Goal: Task Accomplishment & Management: Manage account settings

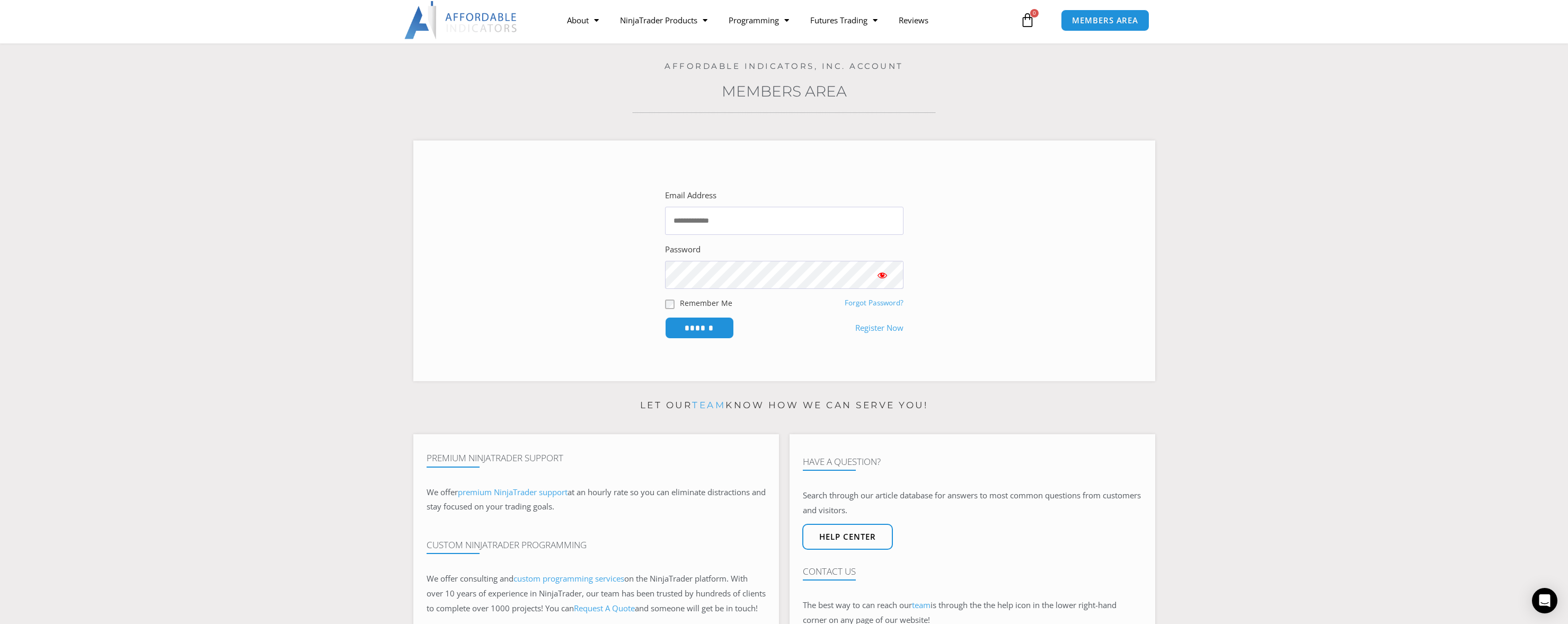
scroll to position [53, 0]
click at [887, 219] on input "Email Address" at bounding box center [784, 219] width 238 height 28
type input "**********"
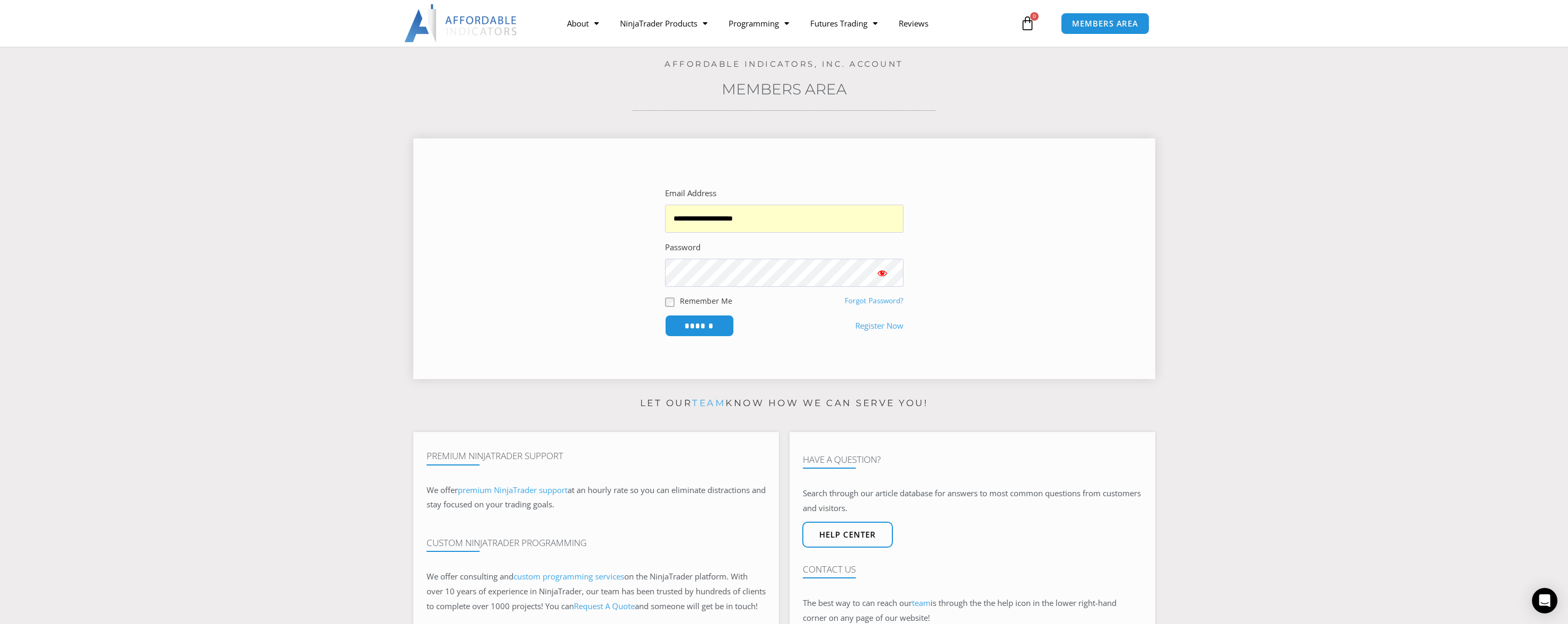
click at [855, 273] on span at bounding box center [855, 273] width 9 height 9
click at [1214, 336] on section "**********" at bounding box center [784, 254] width 1515 height 265
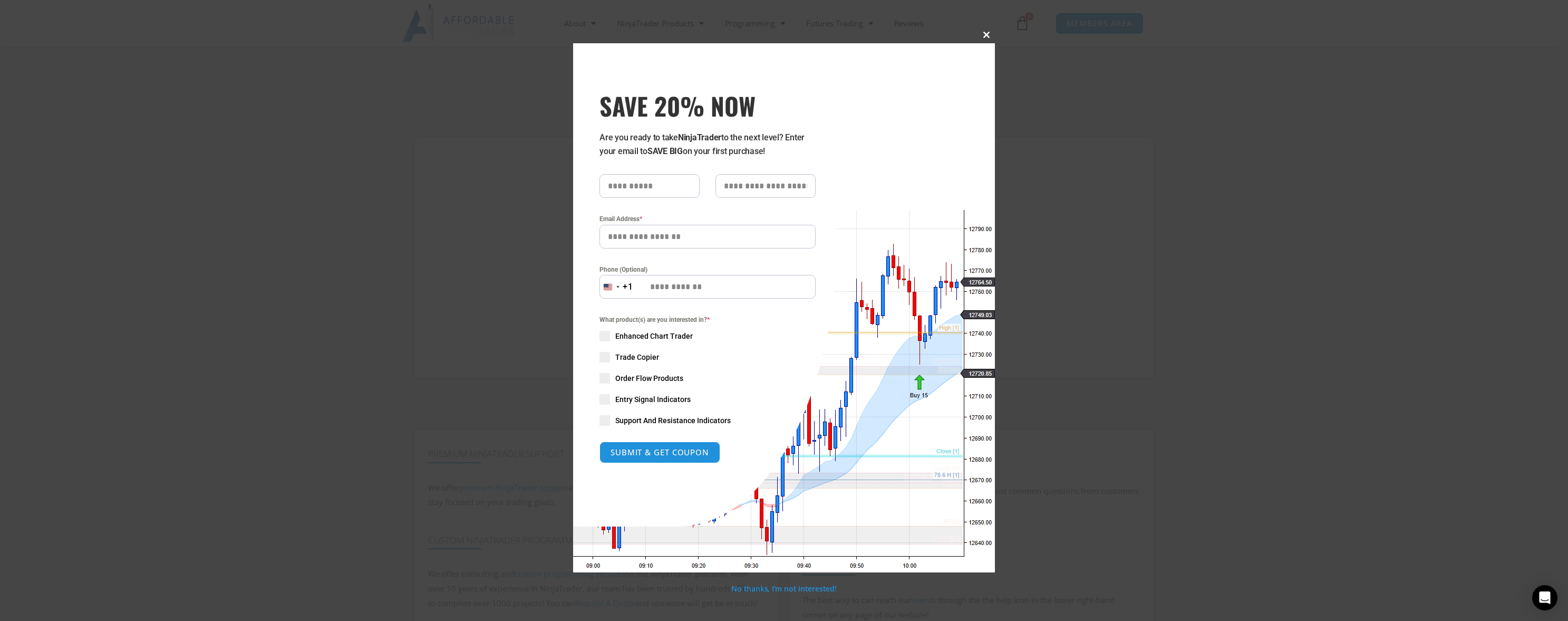
click at [987, 31] on button "Close this module" at bounding box center [986, 35] width 16 height 17
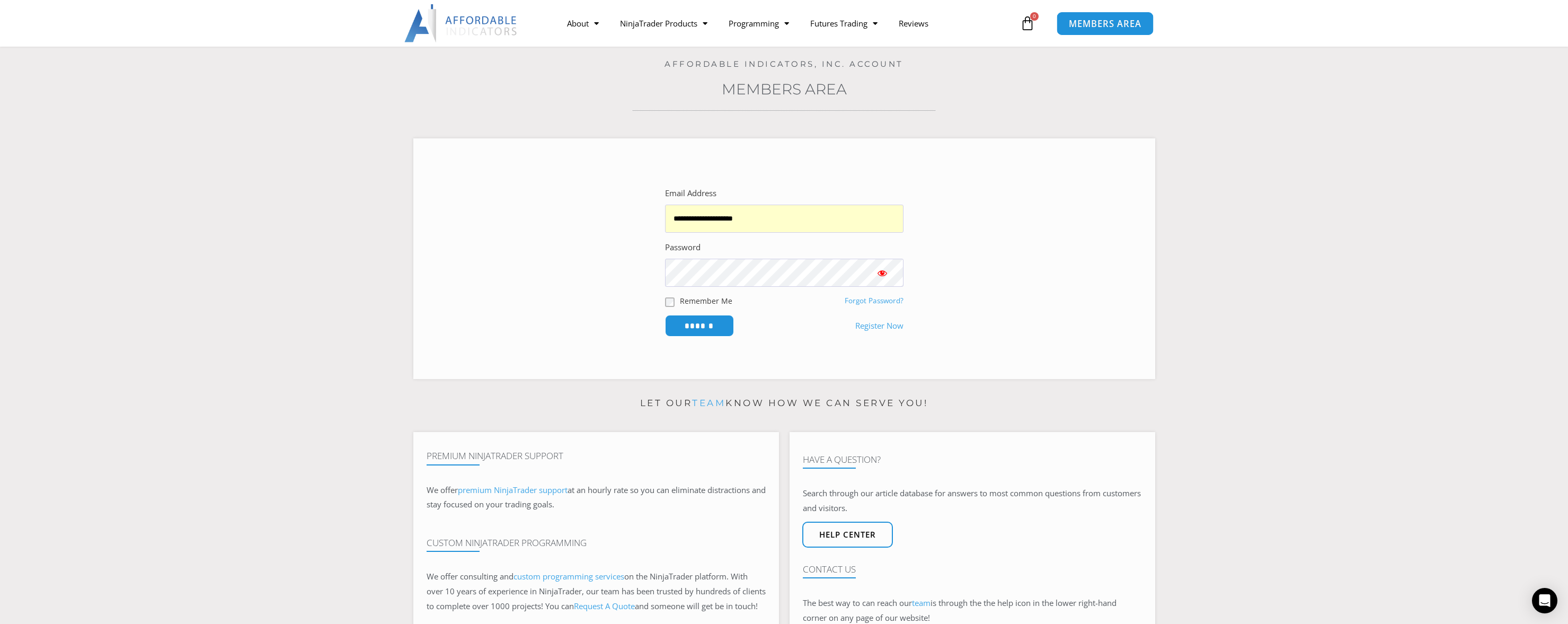
click at [1084, 22] on span "MEMBERS AREA" at bounding box center [1105, 23] width 73 height 9
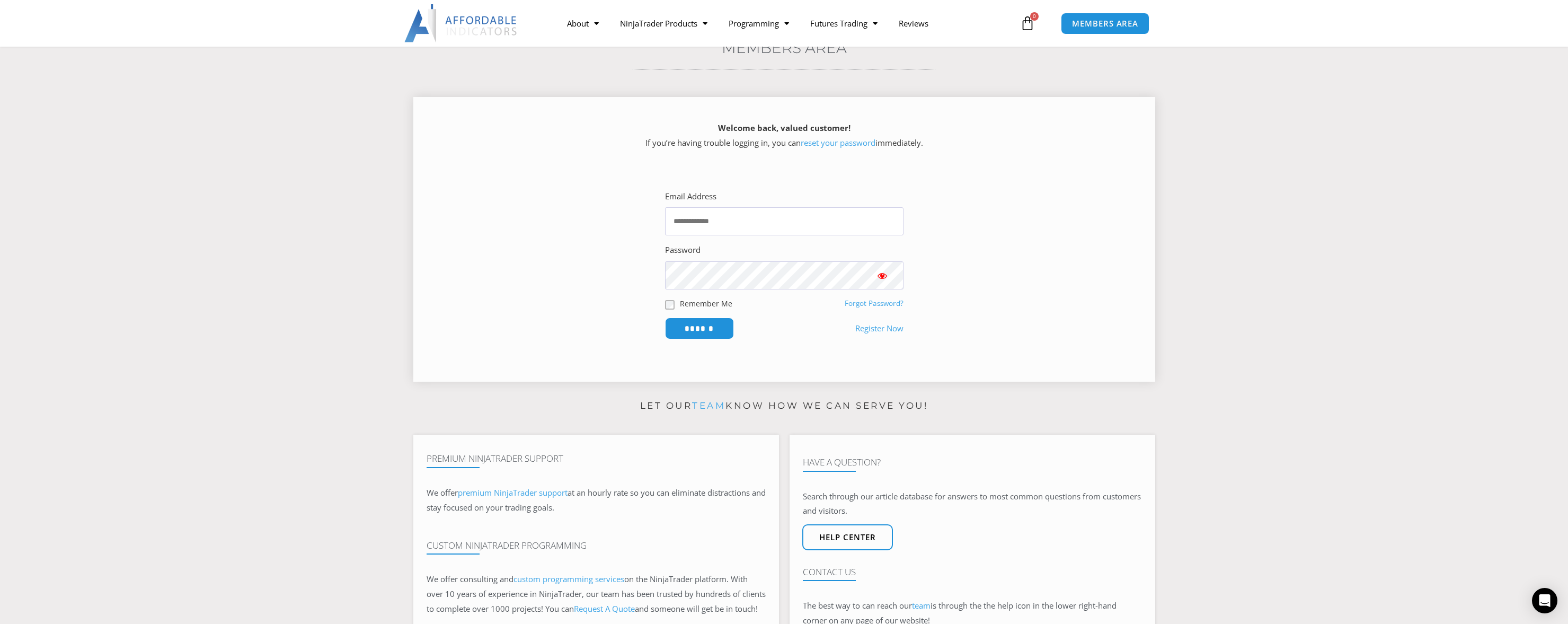
scroll to position [106, 0]
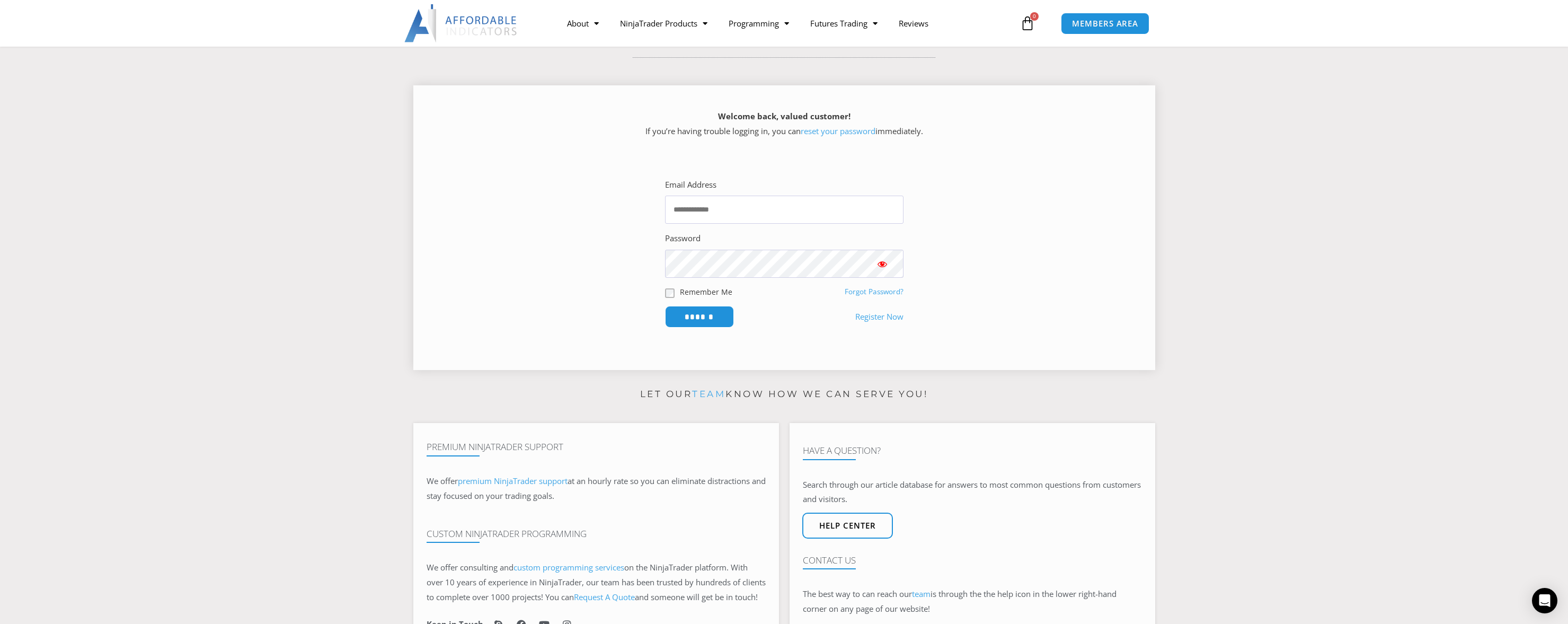
click at [895, 212] on span at bounding box center [898, 209] width 9 height 9
type input "**********"
click at [855, 293] on link "Forgot Password?" at bounding box center [874, 291] width 59 height 9
click at [839, 130] on link "reset your password" at bounding box center [838, 130] width 75 height 10
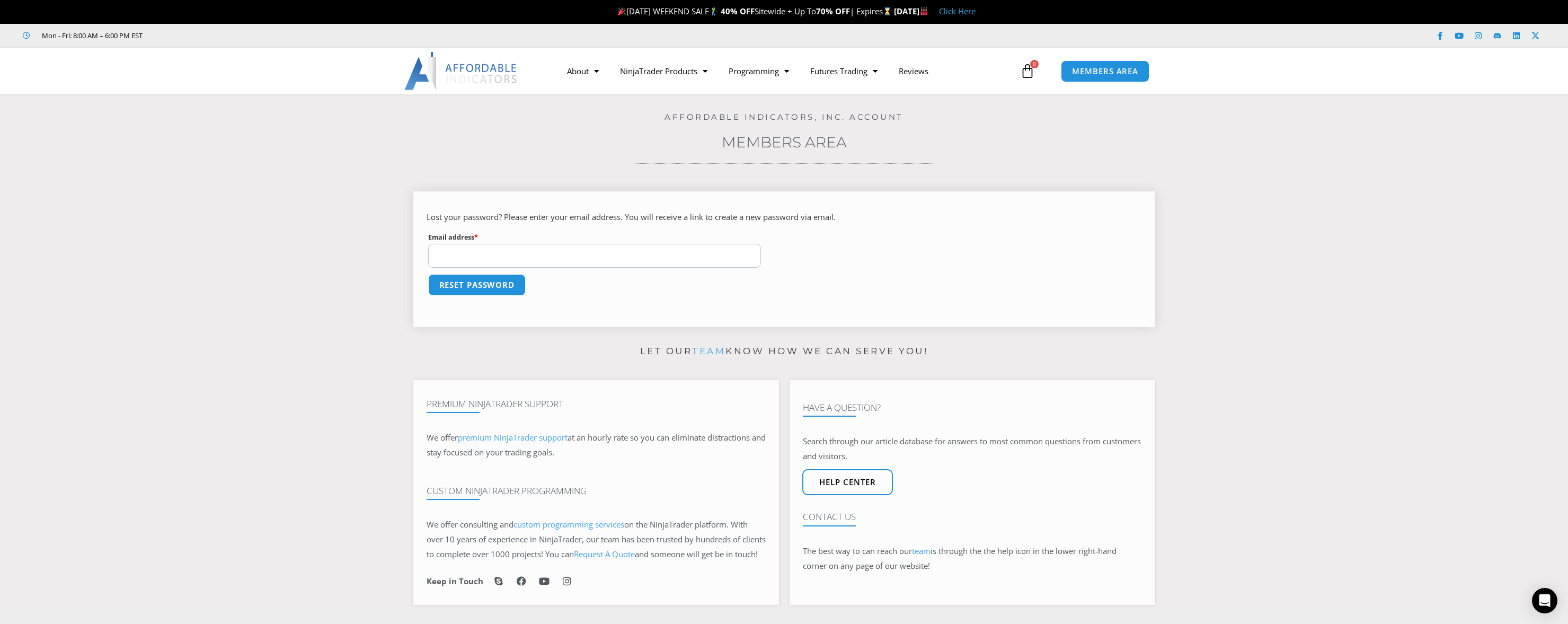
click at [756, 256] on span at bounding box center [756, 255] width 9 height 9
type input "**********"
click at [508, 283] on button "Reset password" at bounding box center [477, 284] width 103 height 23
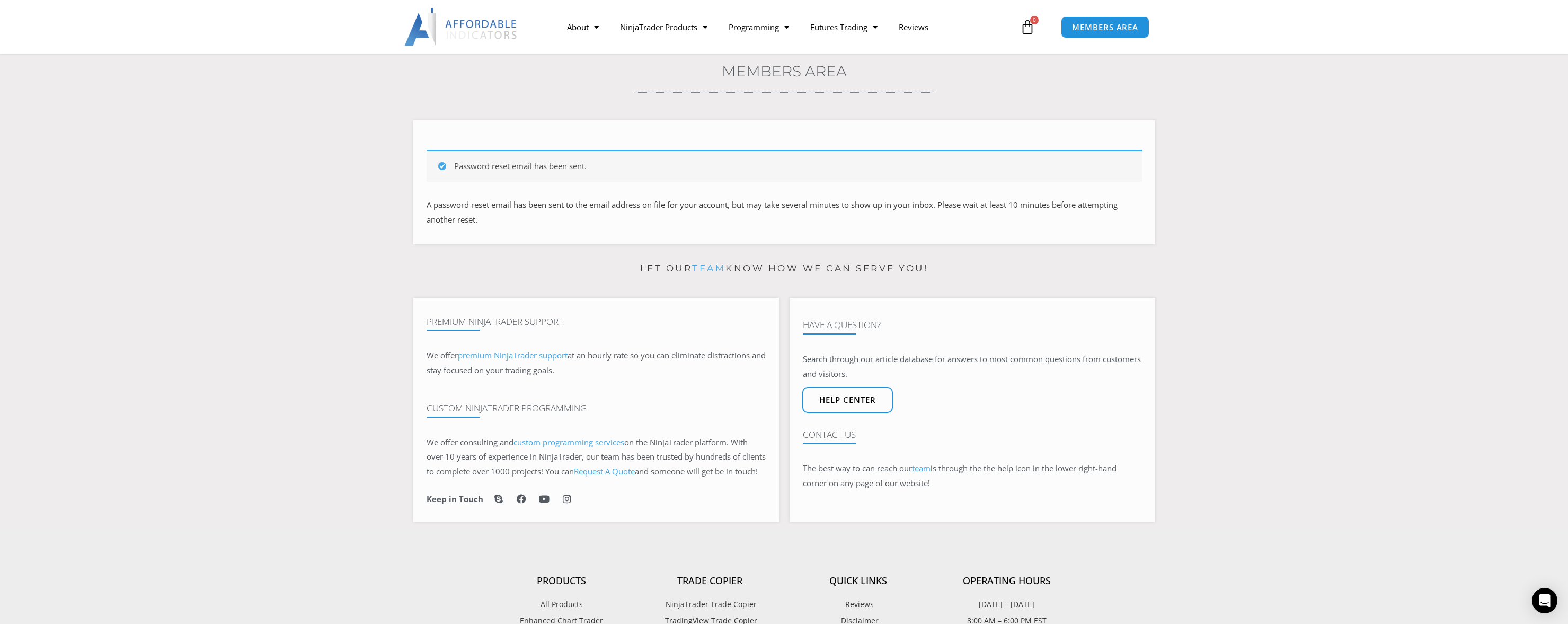
scroll to position [53, 0]
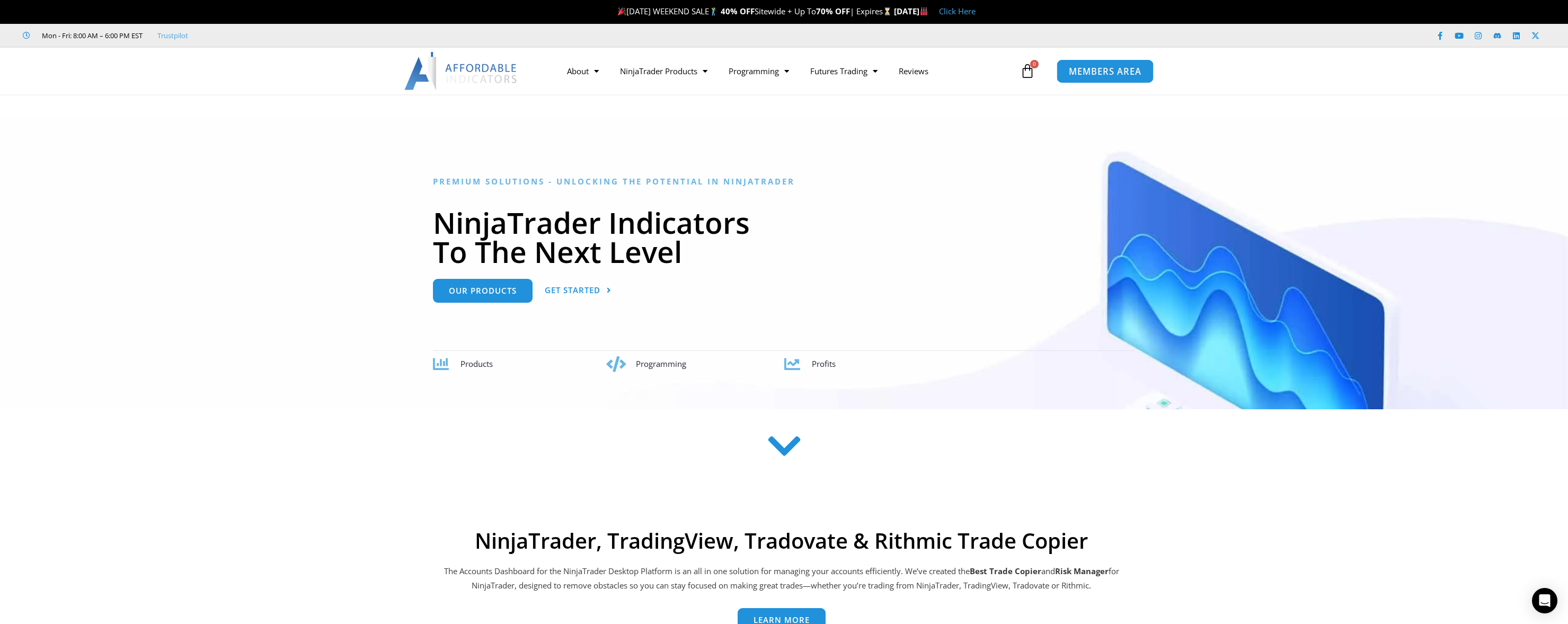
click at [1098, 69] on span "MEMBERS AREA" at bounding box center [1105, 71] width 73 height 9
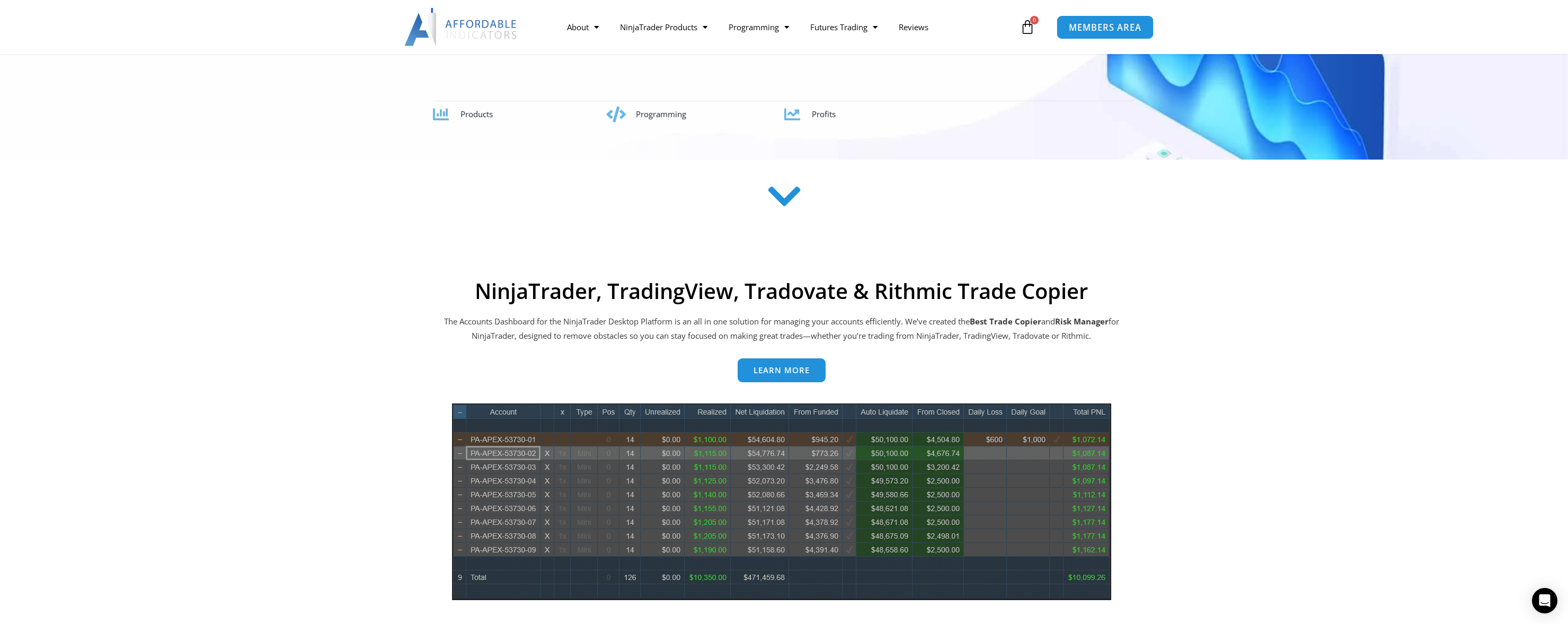
scroll to position [318, 0]
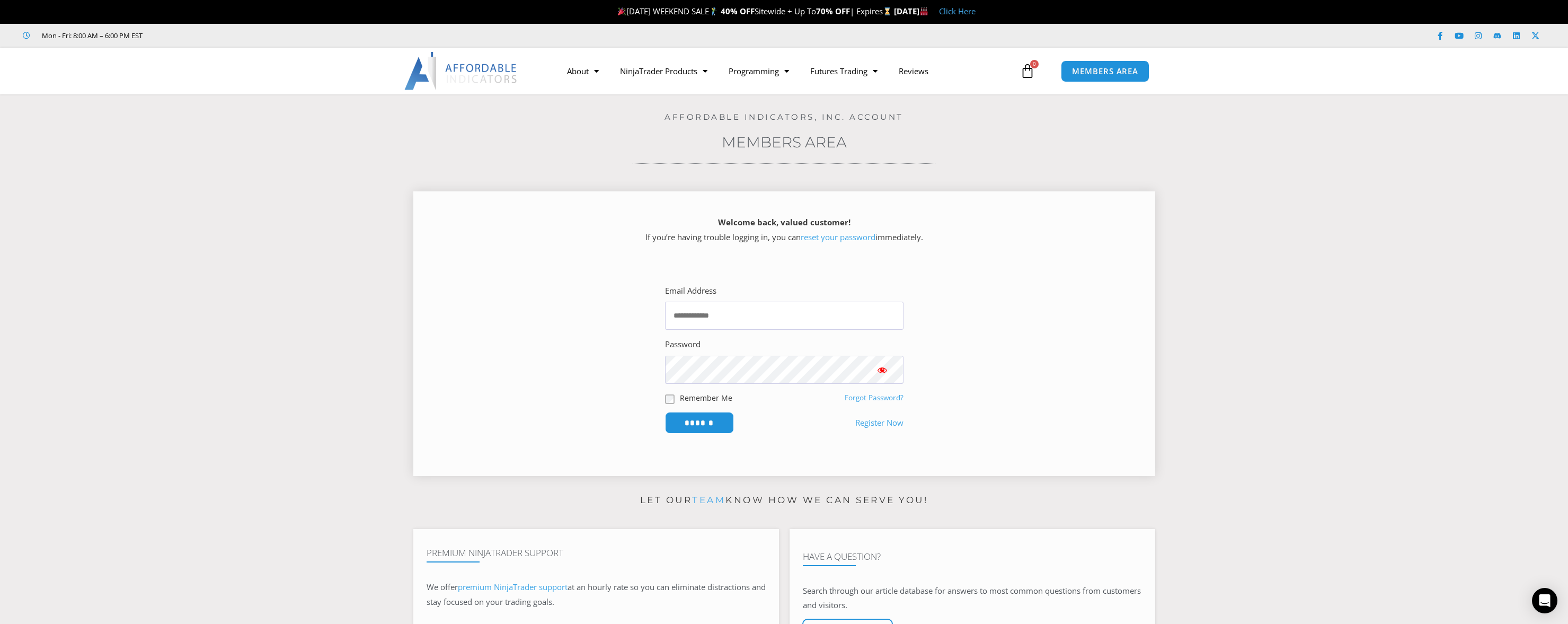
click at [898, 317] on span at bounding box center [898, 316] width 9 height 9
type input "**********"
click at [715, 420] on input "******" at bounding box center [700, 423] width 73 height 23
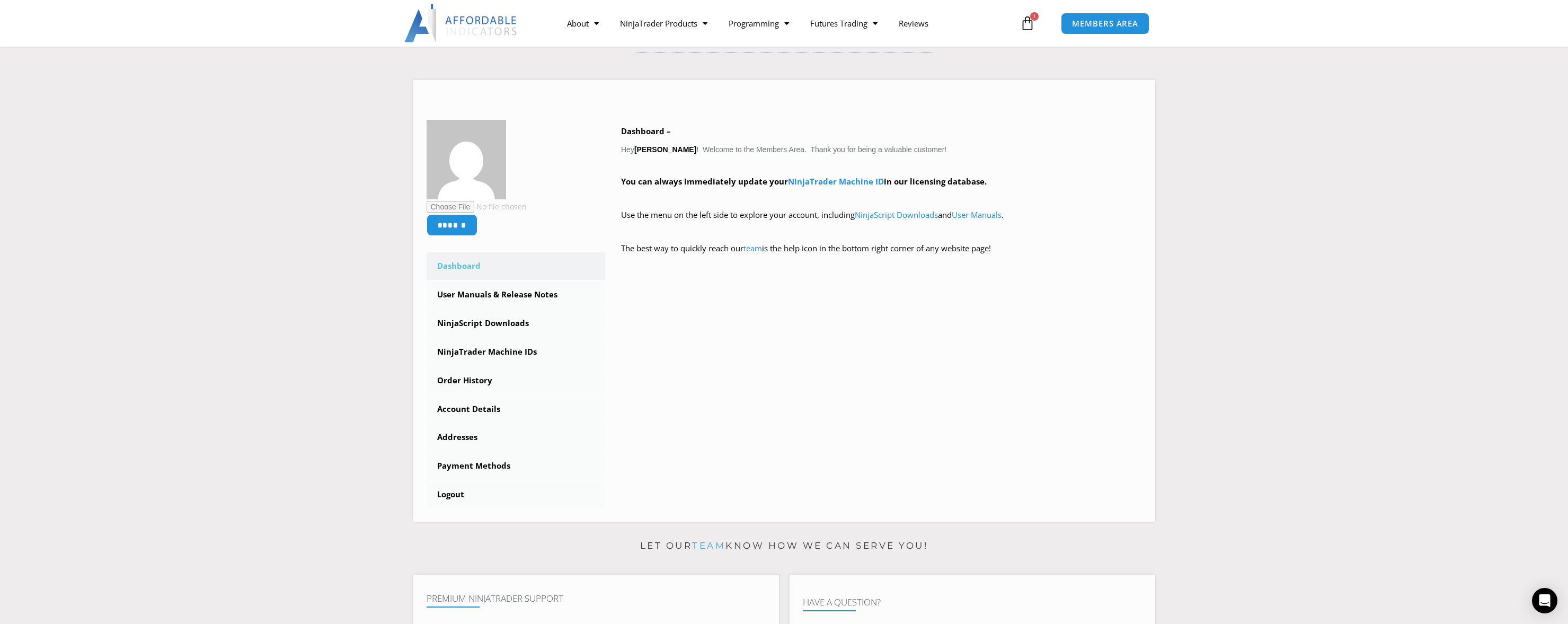
scroll to position [53, 0]
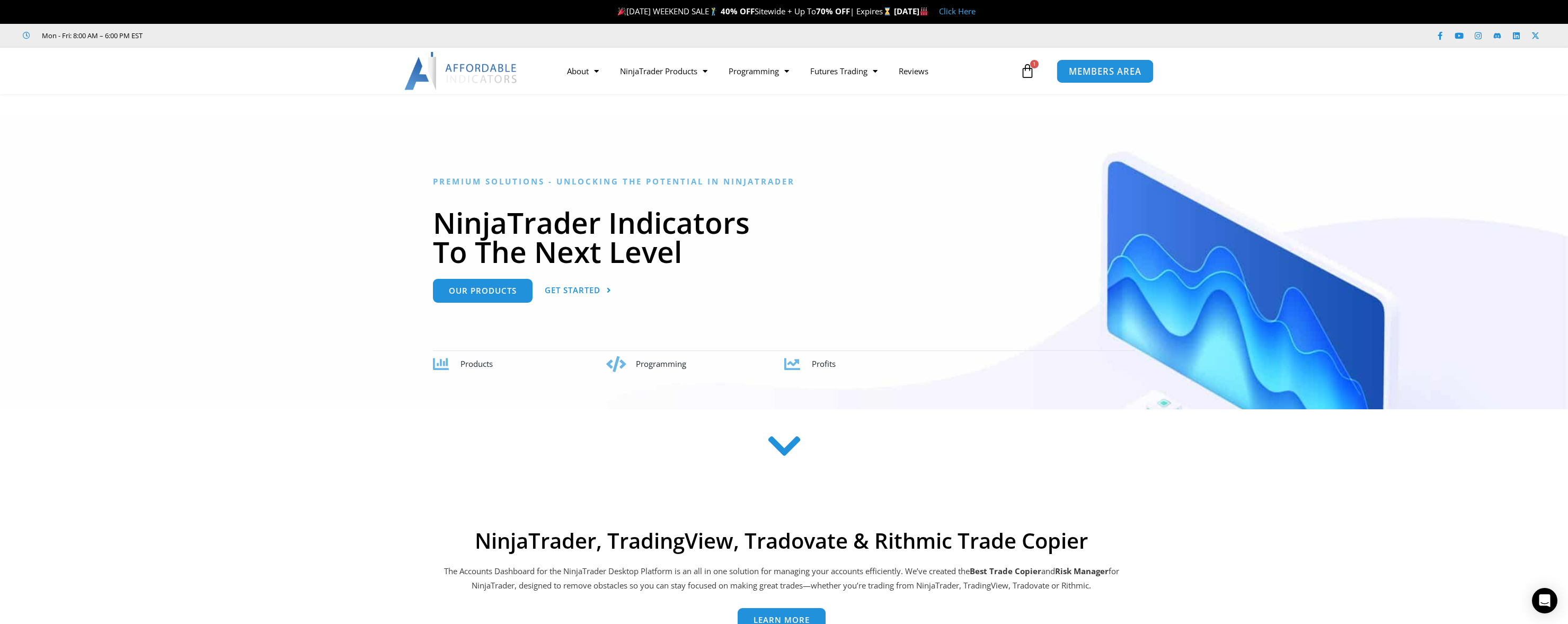
click at [1099, 68] on span "MEMBERS AREA" at bounding box center [1105, 71] width 73 height 9
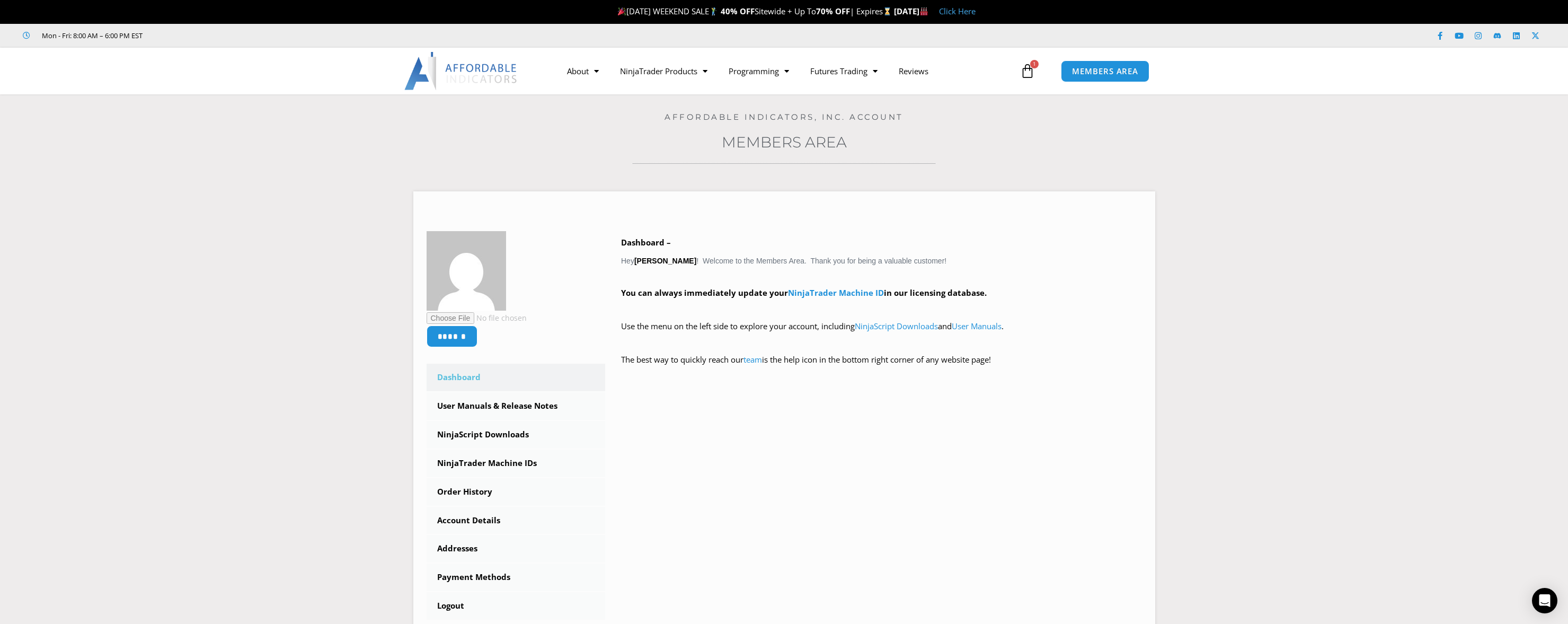
click at [1033, 61] on span "1" at bounding box center [1034, 64] width 9 height 9
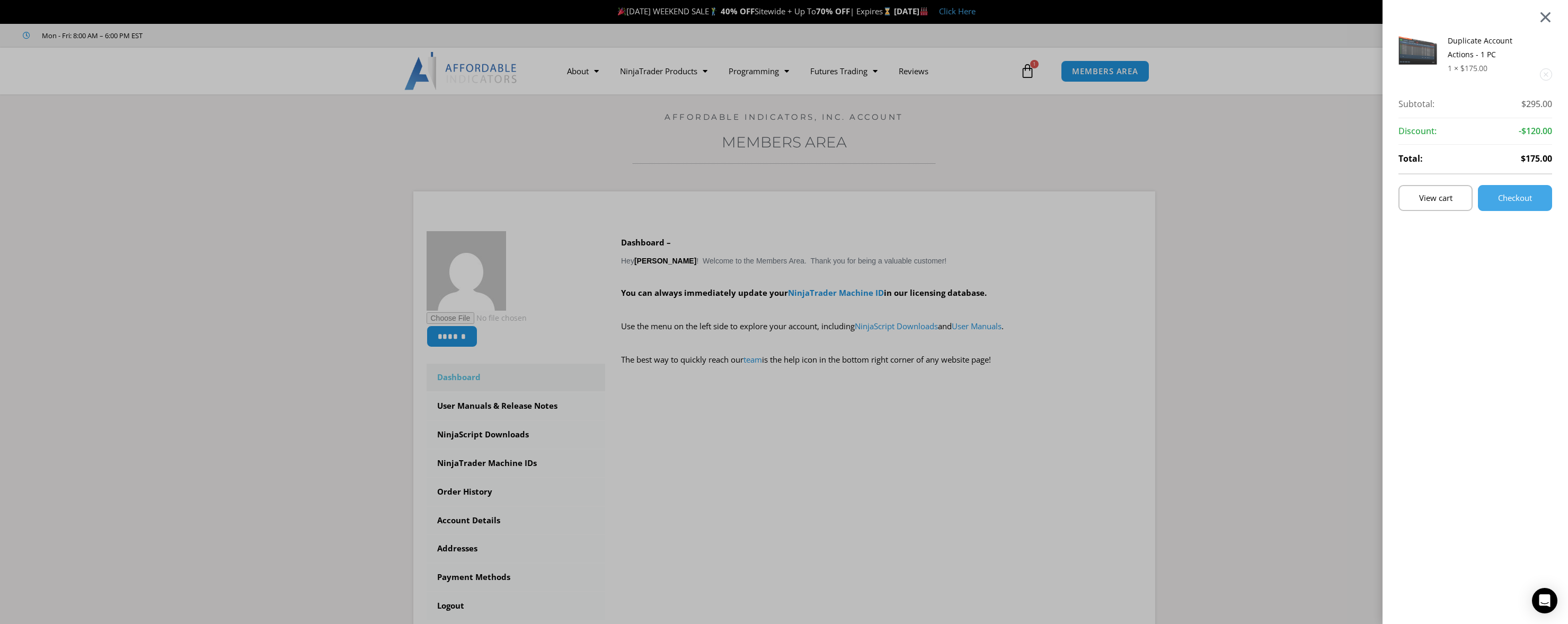
click at [1549, 15] on div at bounding box center [1545, 17] width 13 height 13
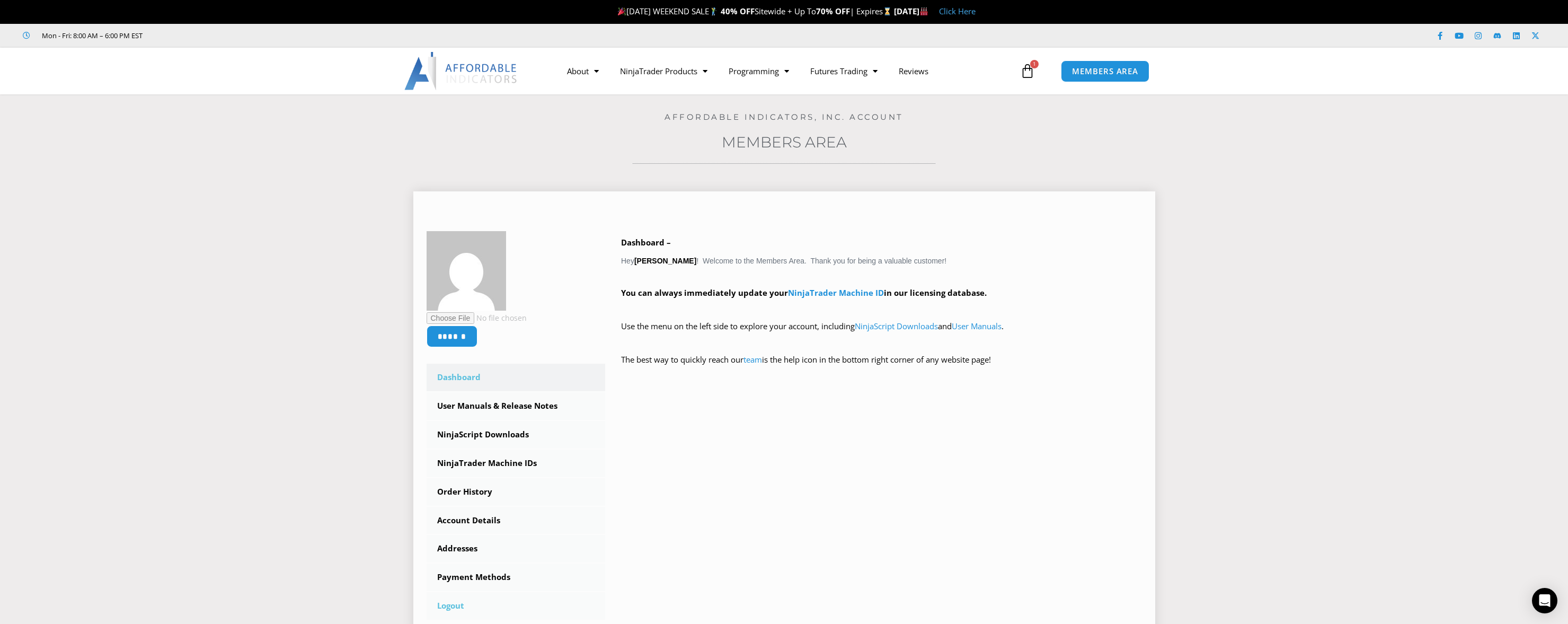
click at [444, 600] on link "Logout" at bounding box center [516, 606] width 179 height 28
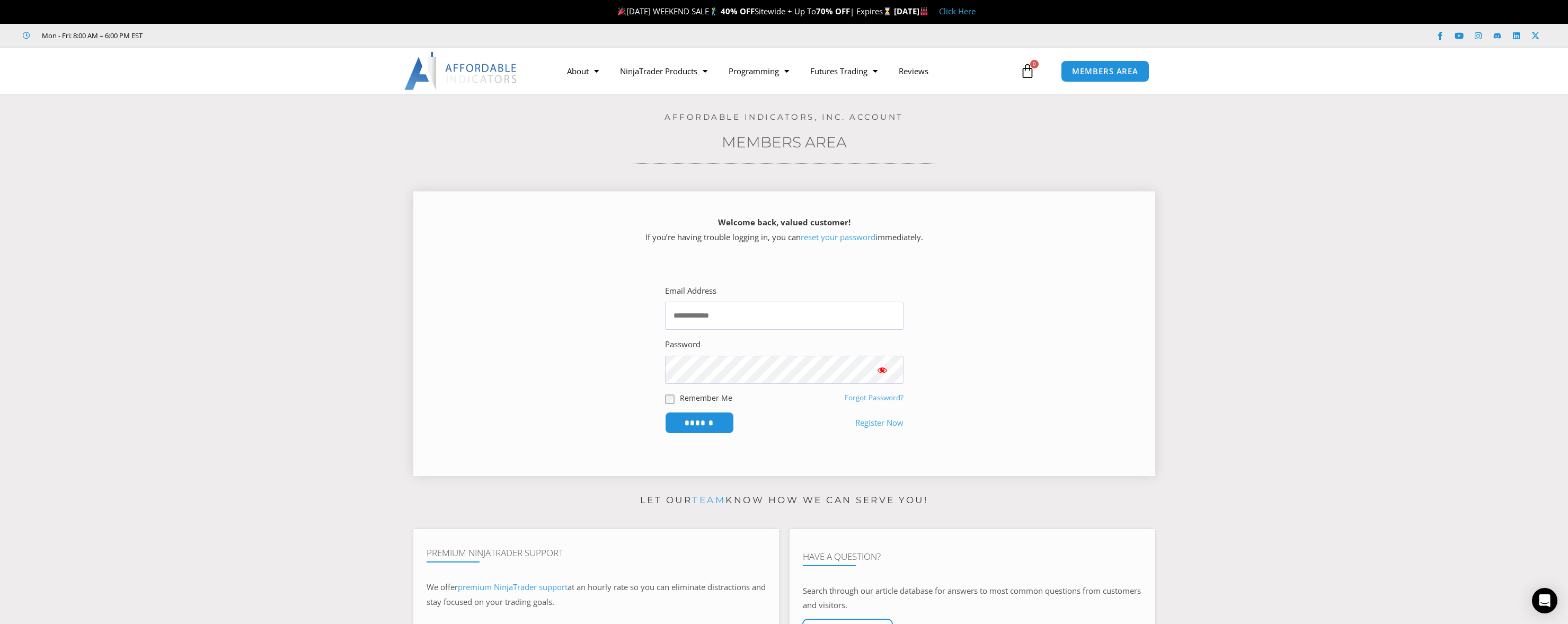
click at [896, 314] on span at bounding box center [898, 316] width 9 height 9
type input "**********"
click at [710, 419] on input "******" at bounding box center [700, 423] width 73 height 23
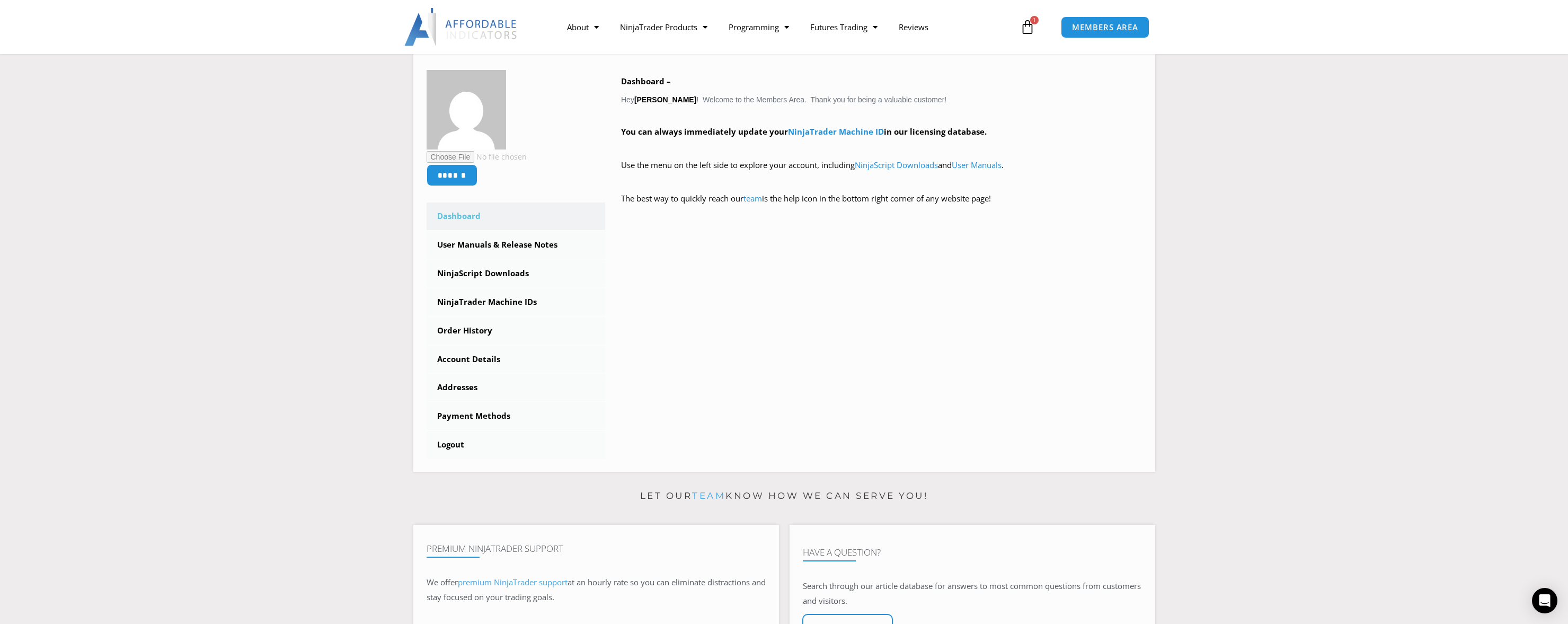
scroll to position [159, 0]
click at [812, 132] on link "NinjaTrader Machine ID" at bounding box center [835, 133] width 96 height 10
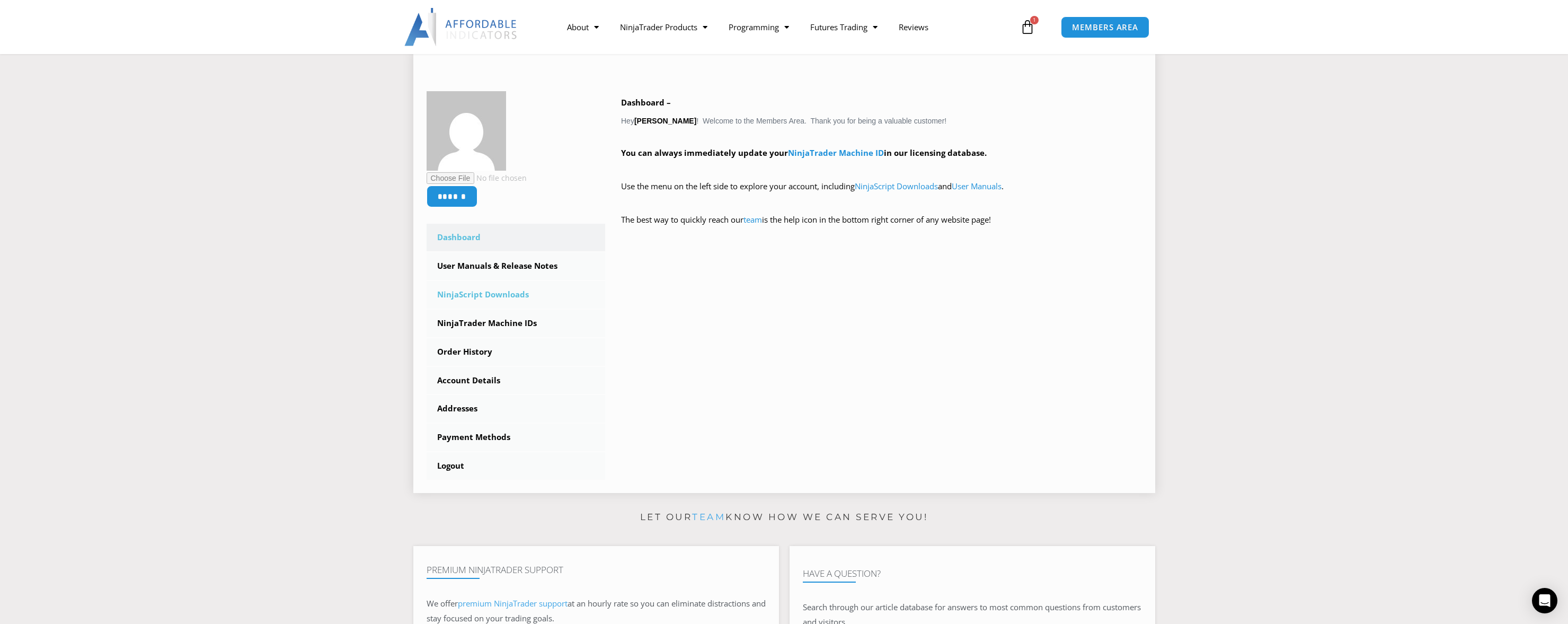
scroll to position [159, 0]
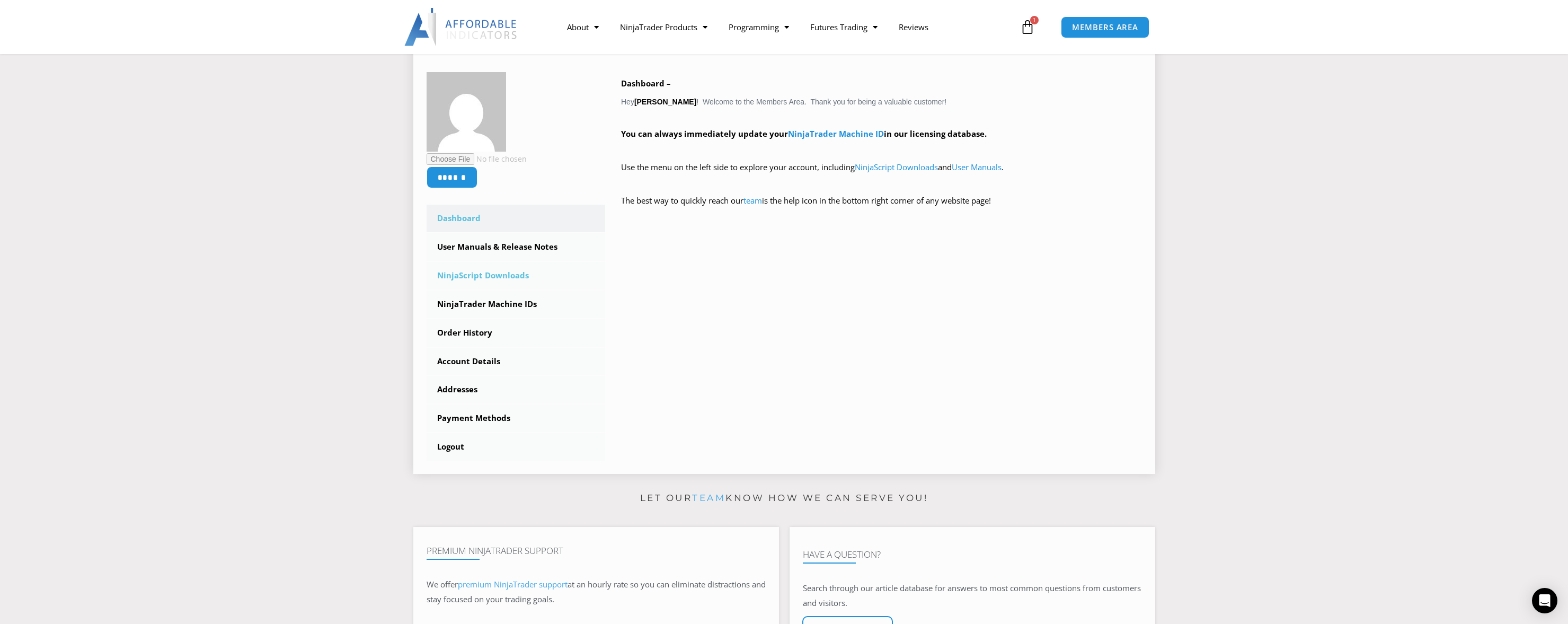
click at [505, 273] on link "NinjaScript Downloads" at bounding box center [516, 276] width 179 height 28
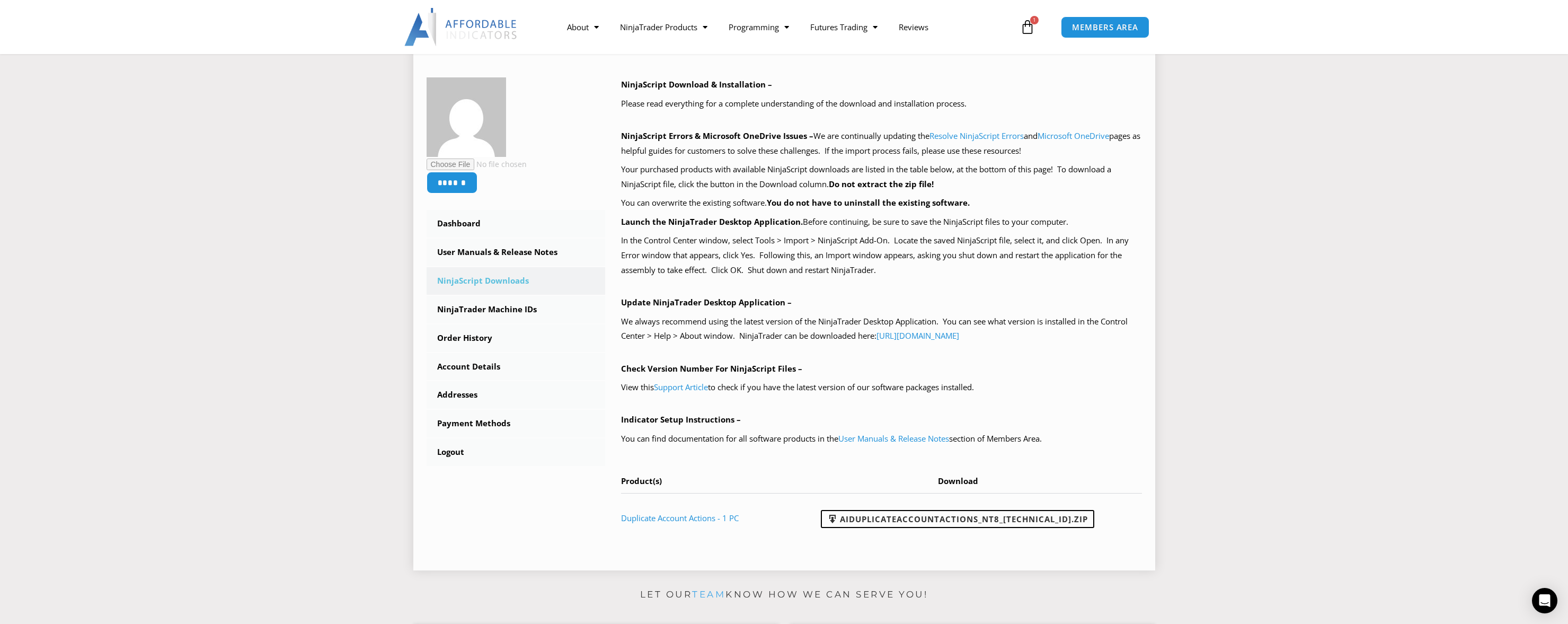
scroll to position [159, 0]
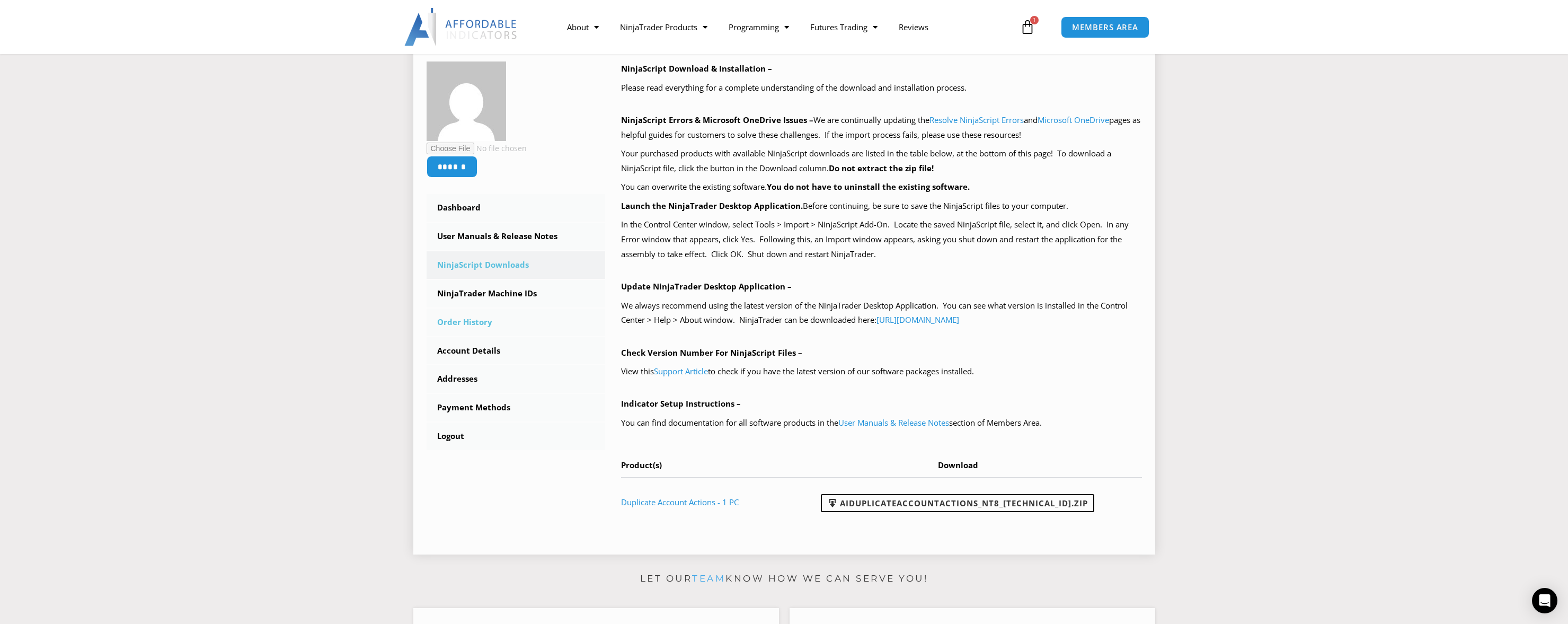
click at [483, 323] on link "Order History" at bounding box center [516, 322] width 179 height 28
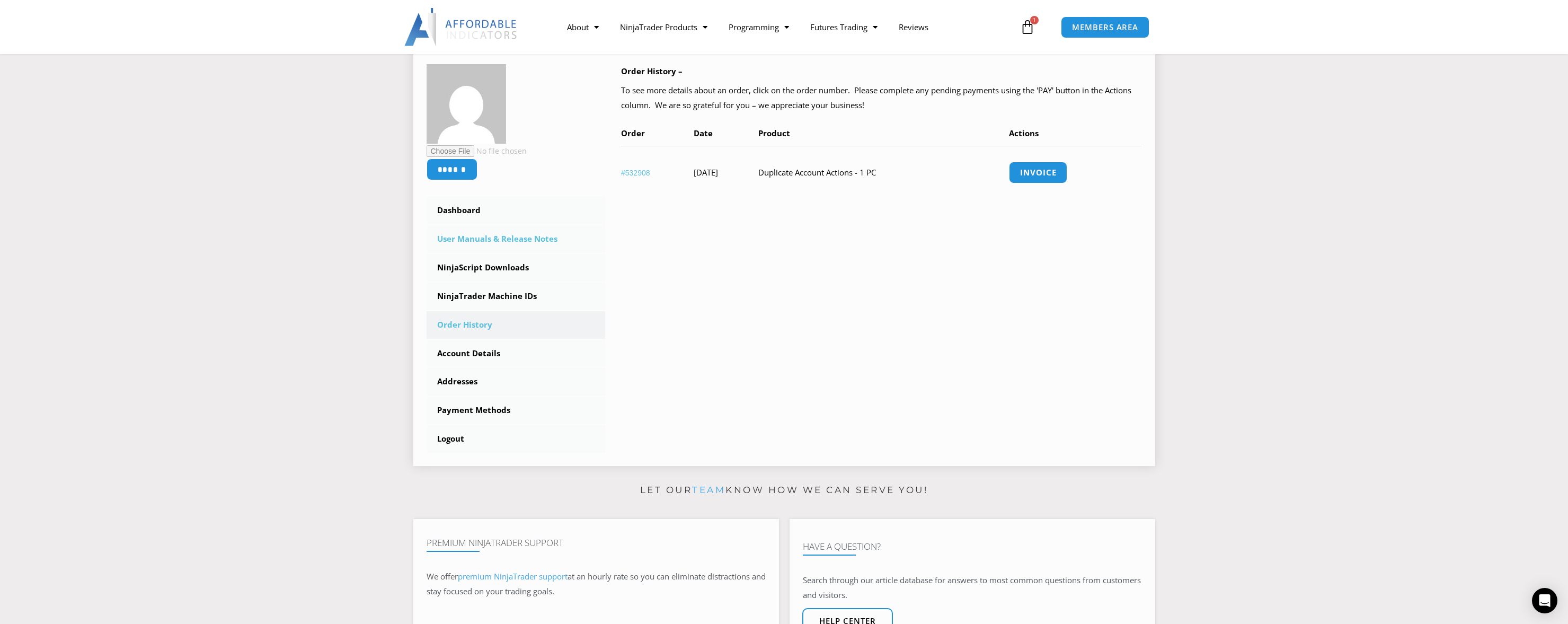
scroll to position [159, 0]
click at [486, 350] on link "Account Details" at bounding box center [516, 351] width 179 height 28
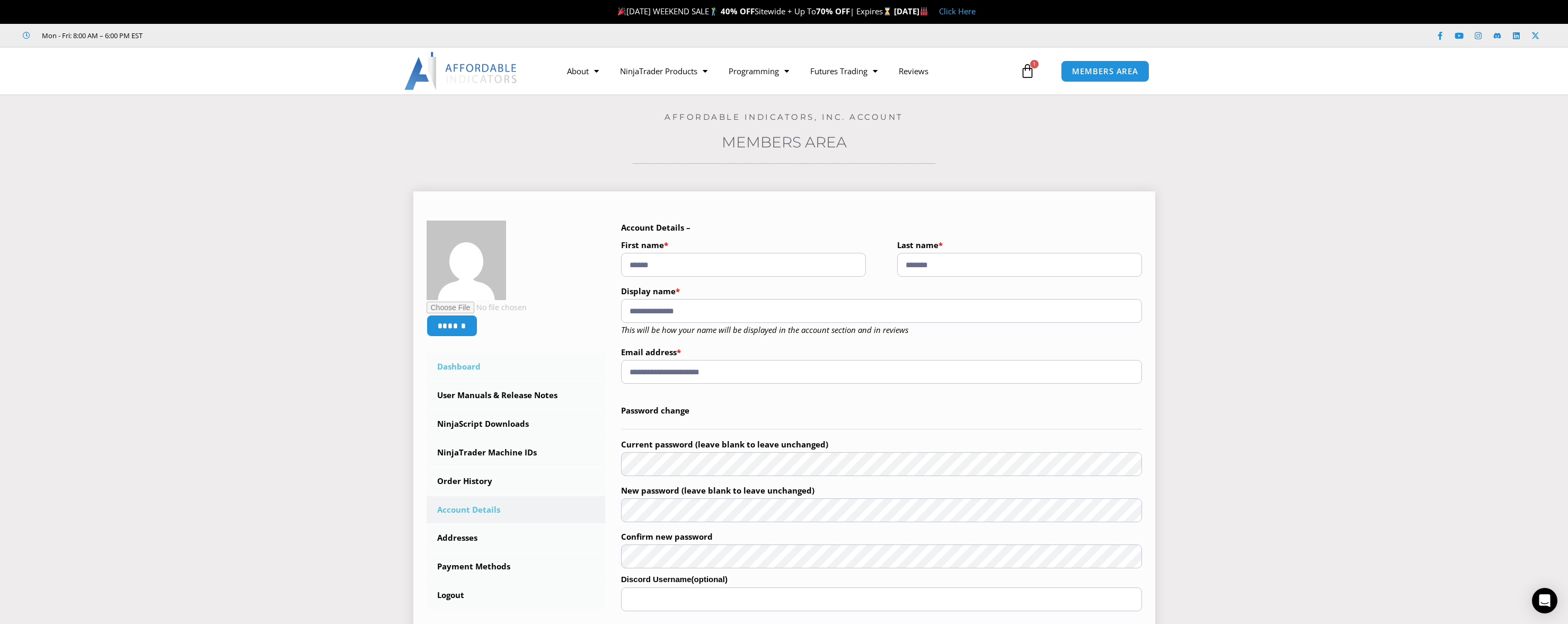
click at [471, 367] on link "Dashboard" at bounding box center [516, 367] width 179 height 28
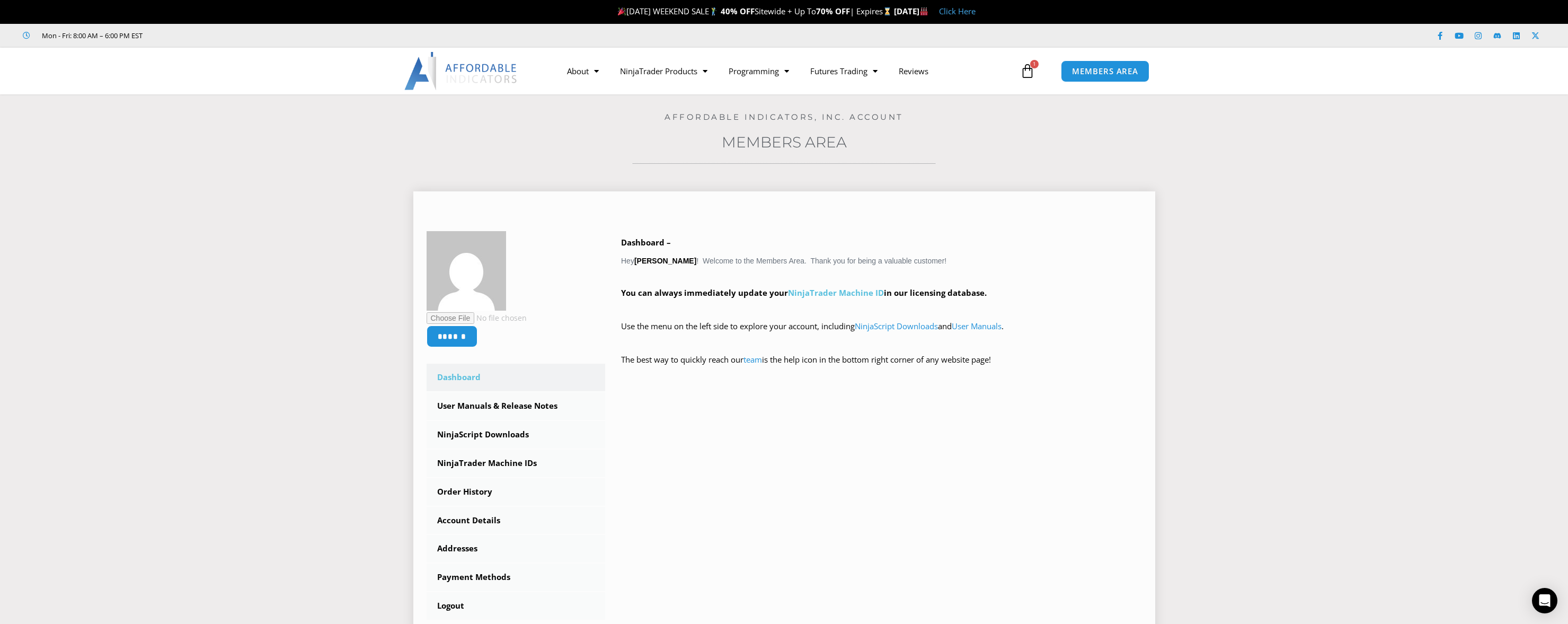
click at [846, 294] on link "NinjaTrader Machine ID" at bounding box center [835, 292] width 96 height 10
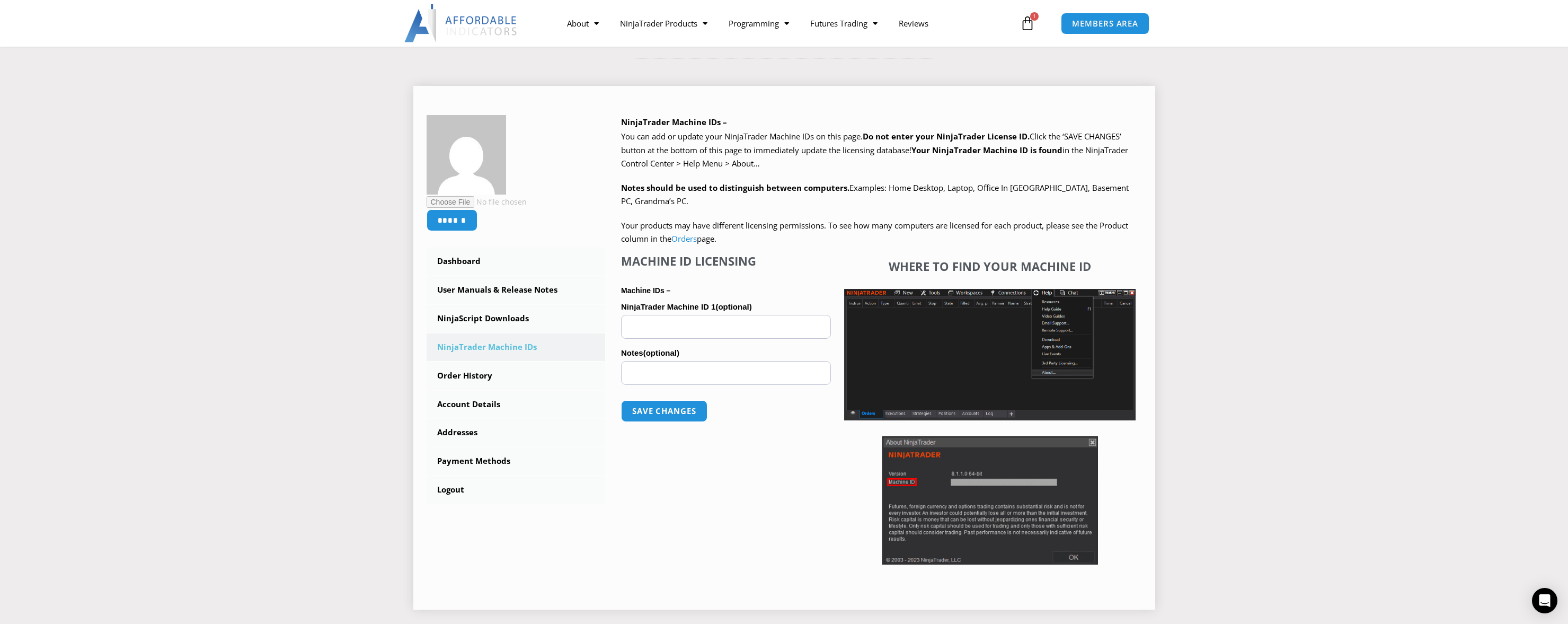
scroll to position [106, 0]
click at [339, 242] on section "****** Dashboard Subscriptions User Manuals & Release Notes NinjaScript Downloa…" at bounding box center [784, 343] width 1515 height 547
click at [782, 563] on div "Machine ID Licensing Machine IDs – NinjaTrader Machine ID 1 (optional) Notes (o…" at bounding box center [726, 412] width 210 height 316
click at [638, 321] on input "NinjaTrader Machine ID 1 (optional)" at bounding box center [726, 326] width 210 height 24
paste input "**********"
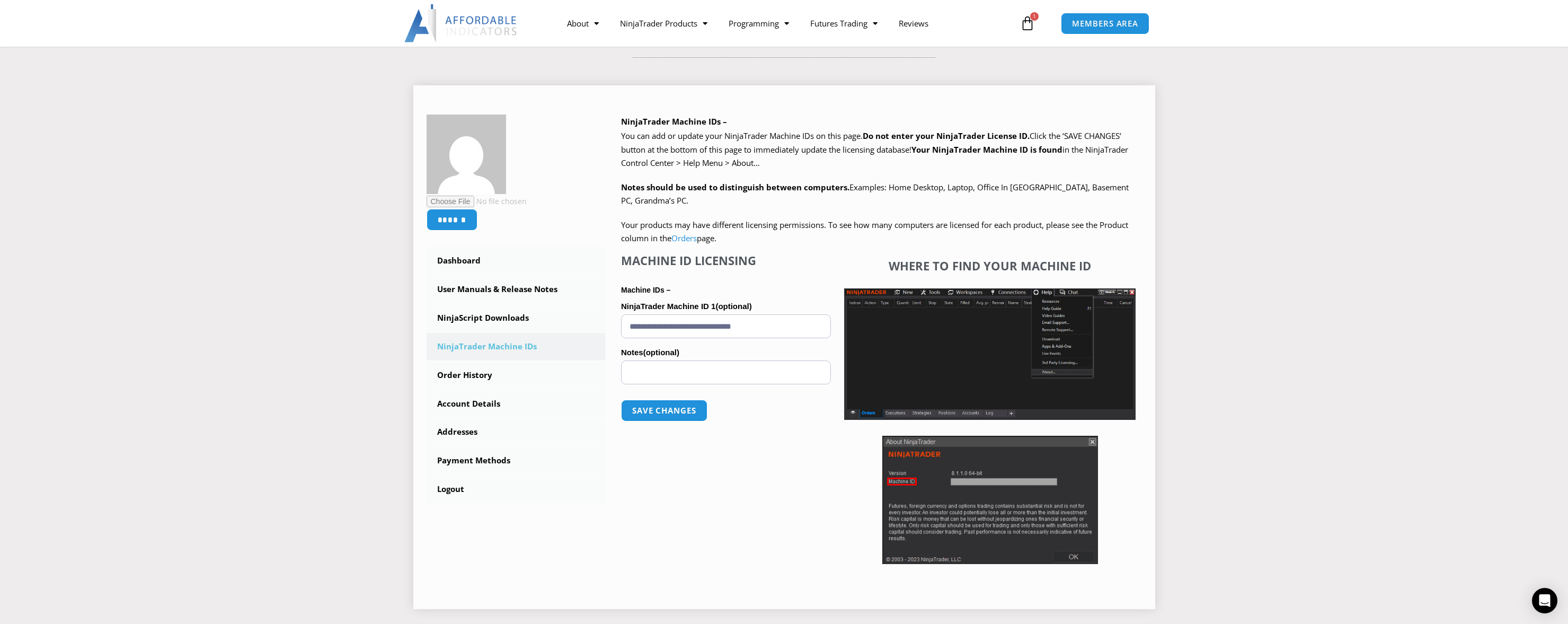
type input "**********"
click at [639, 371] on input "Notes (optional)" at bounding box center [726, 372] width 210 height 24
click at [673, 412] on button "Save changes" at bounding box center [664, 410] width 91 height 23
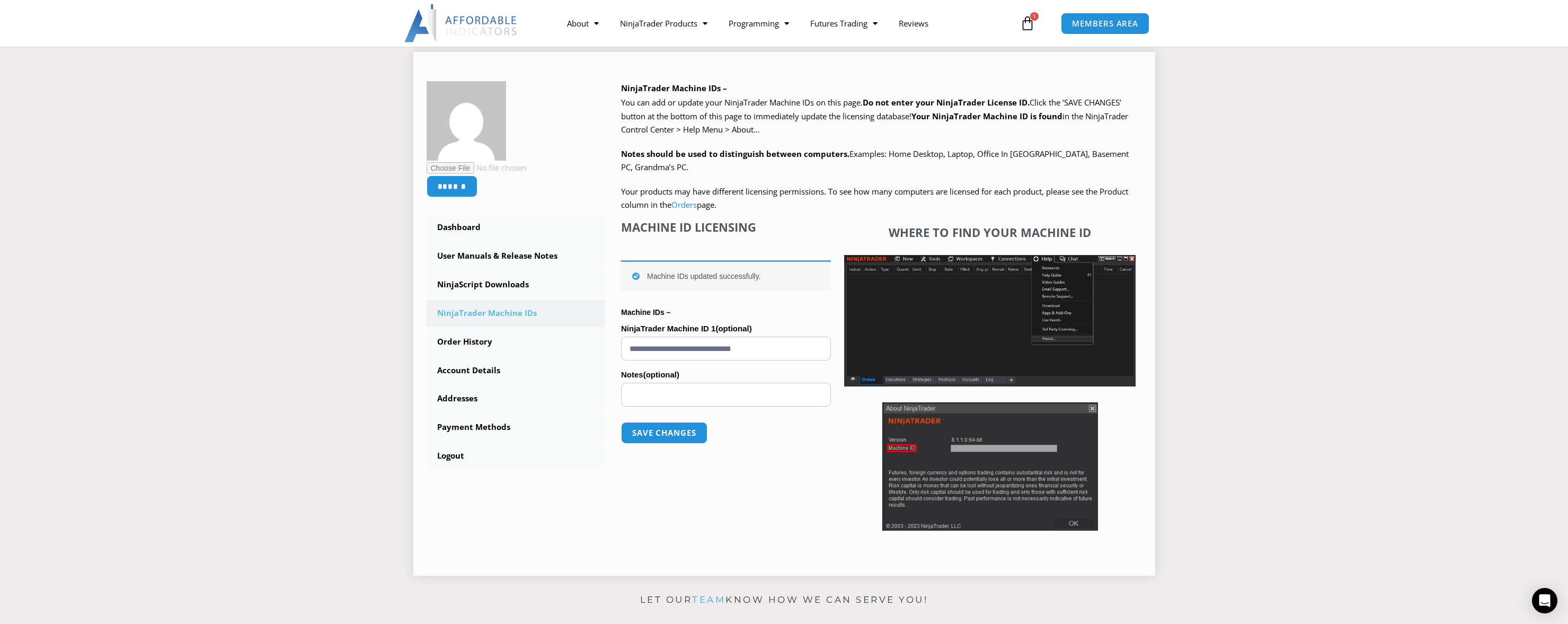
scroll to position [159, 0]
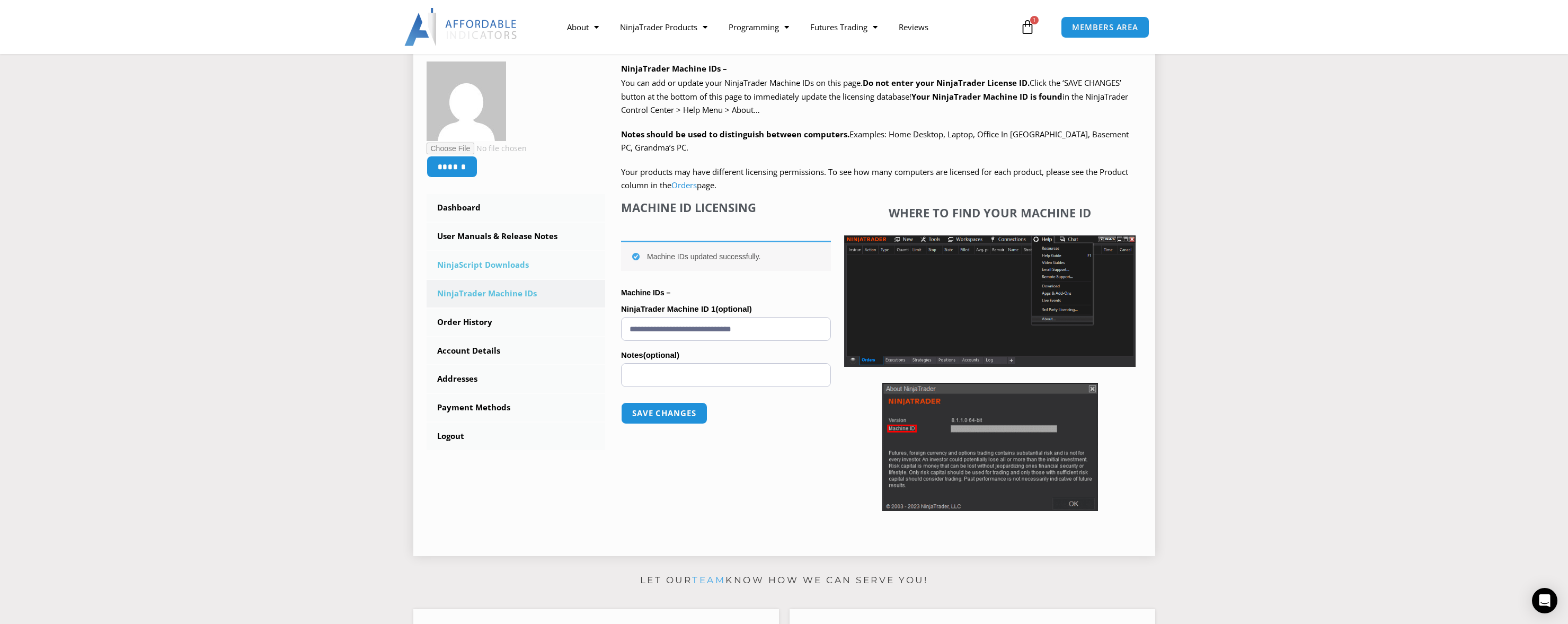
click at [477, 262] on link "NinjaScript Downloads" at bounding box center [516, 265] width 179 height 28
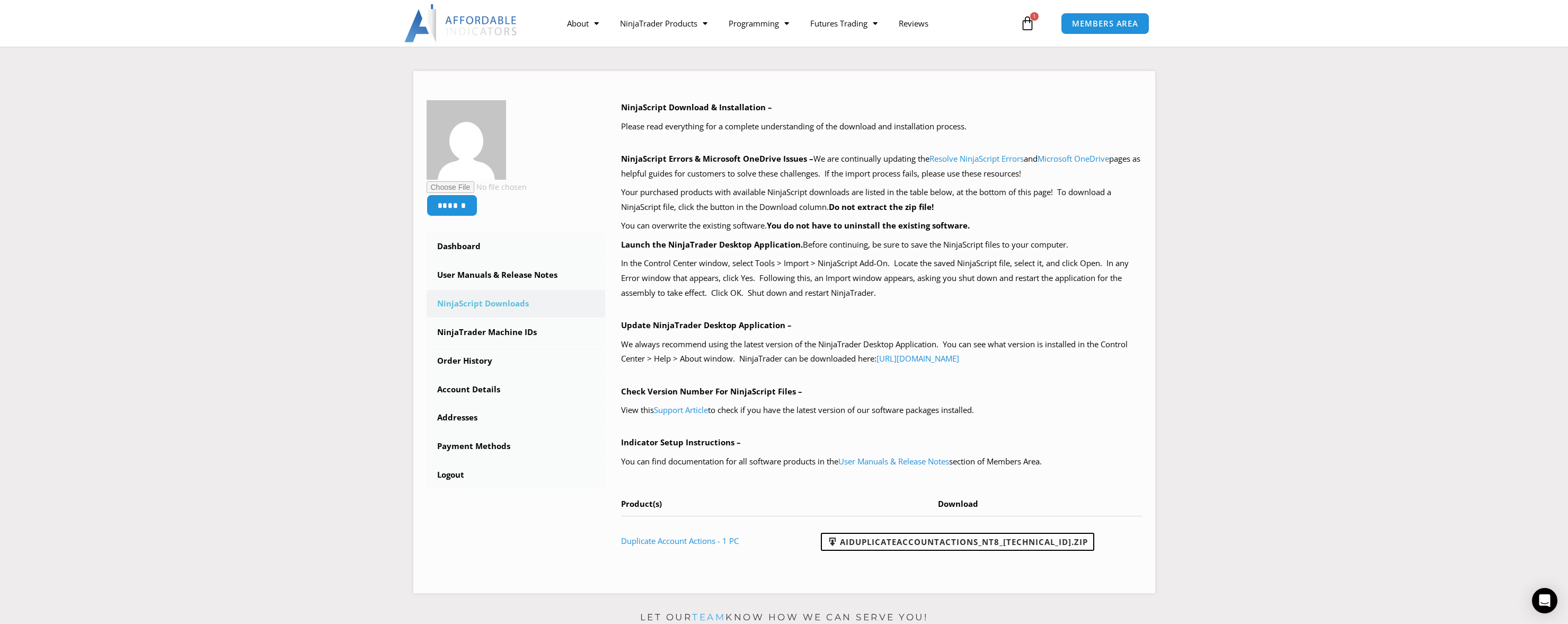
scroll to position [159, 0]
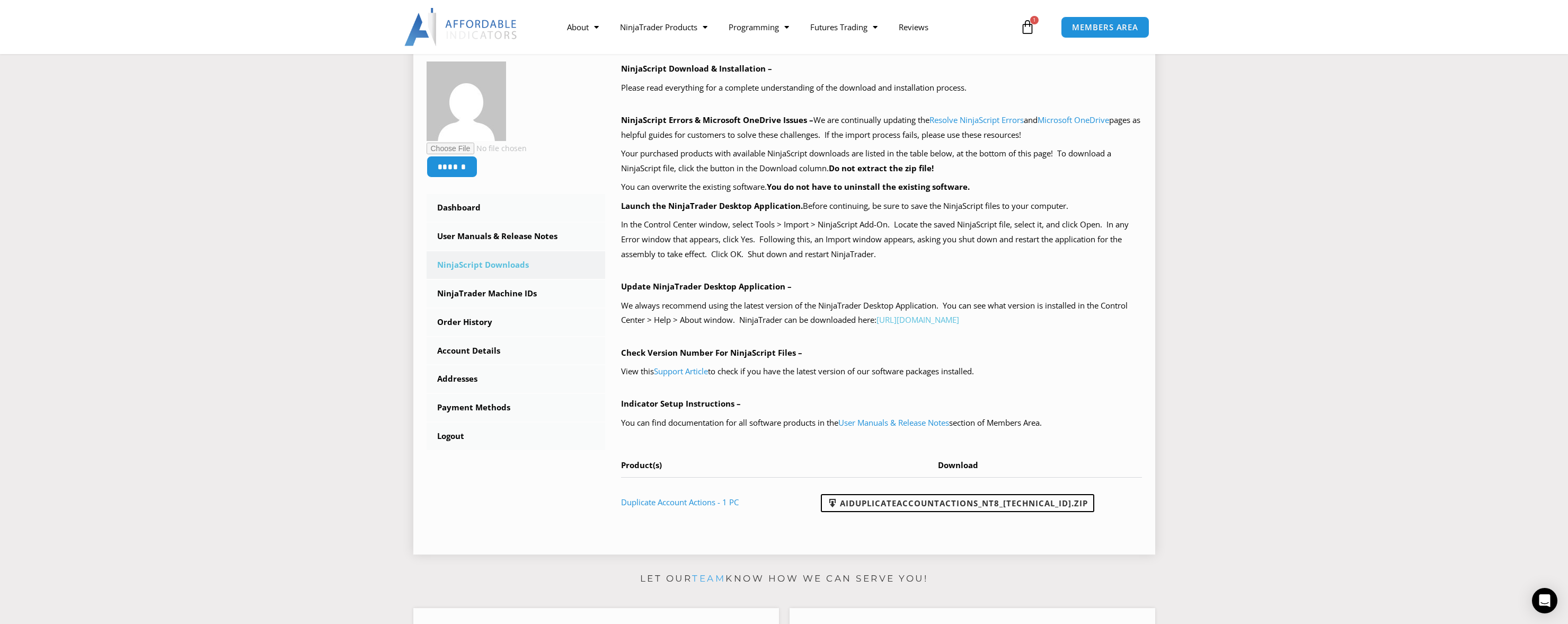
click at [950, 320] on link "https://account.ninjatrader.com/download" at bounding box center [917, 319] width 83 height 10
drag, startPoint x: 1033, startPoint y: 21, endPoint x: 1014, endPoint y: 47, distance: 32.2
click at [1014, 48] on div "About Contact Us Premium Support Team Partners NinjaTrader NinjaTrader FAQ Ninj…" at bounding box center [784, 27] width 848 height 54
click at [1027, 27] on icon at bounding box center [1027, 27] width 15 height 15
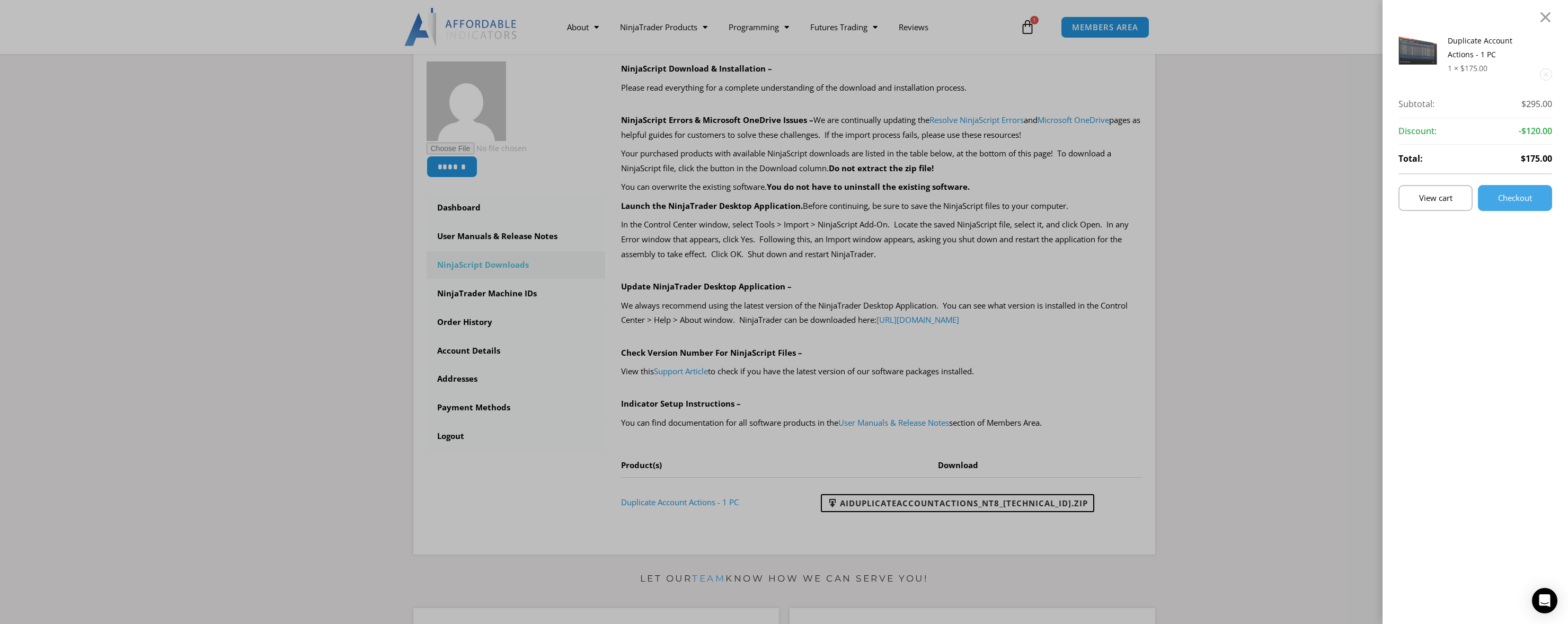
click at [1551, 72] on link "Remove this item" at bounding box center [1546, 74] width 11 height 11
click at [1552, 14] on div at bounding box center [1545, 17] width 13 height 13
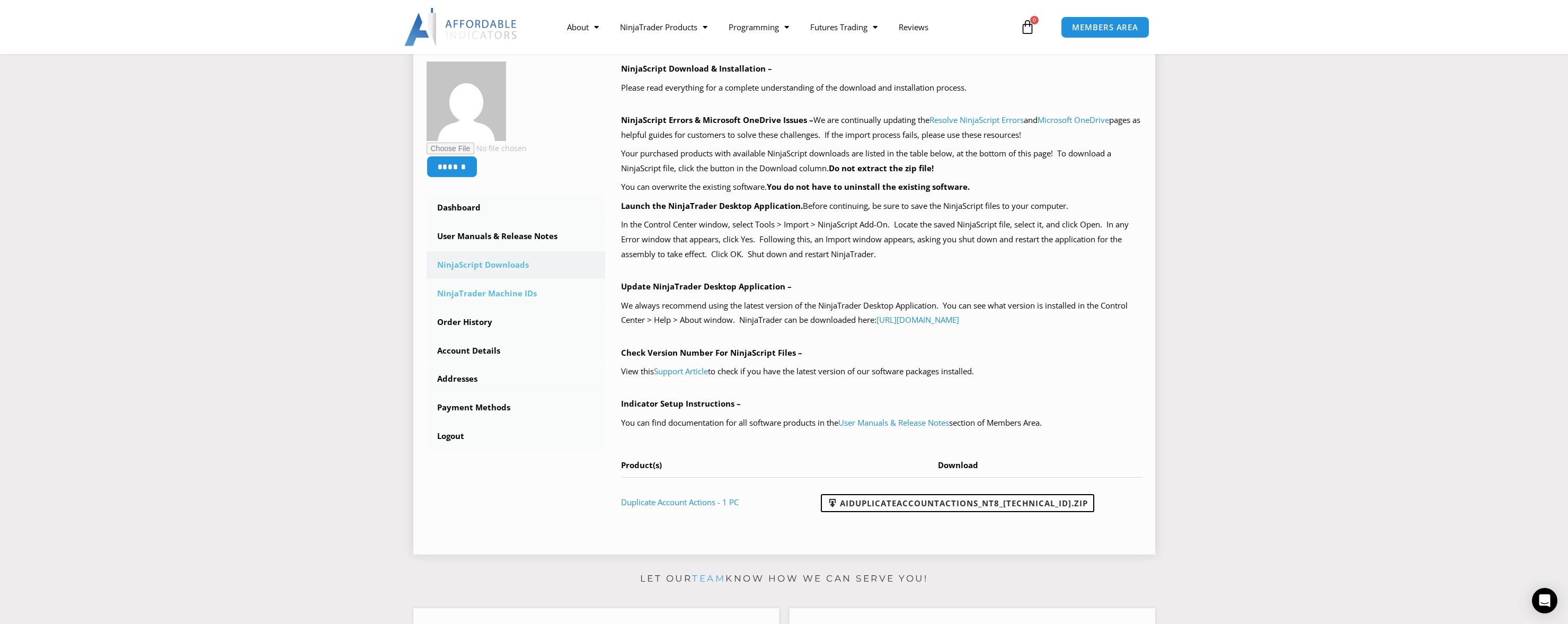
click at [494, 295] on link "NinjaTrader Machine IDs" at bounding box center [516, 293] width 179 height 28
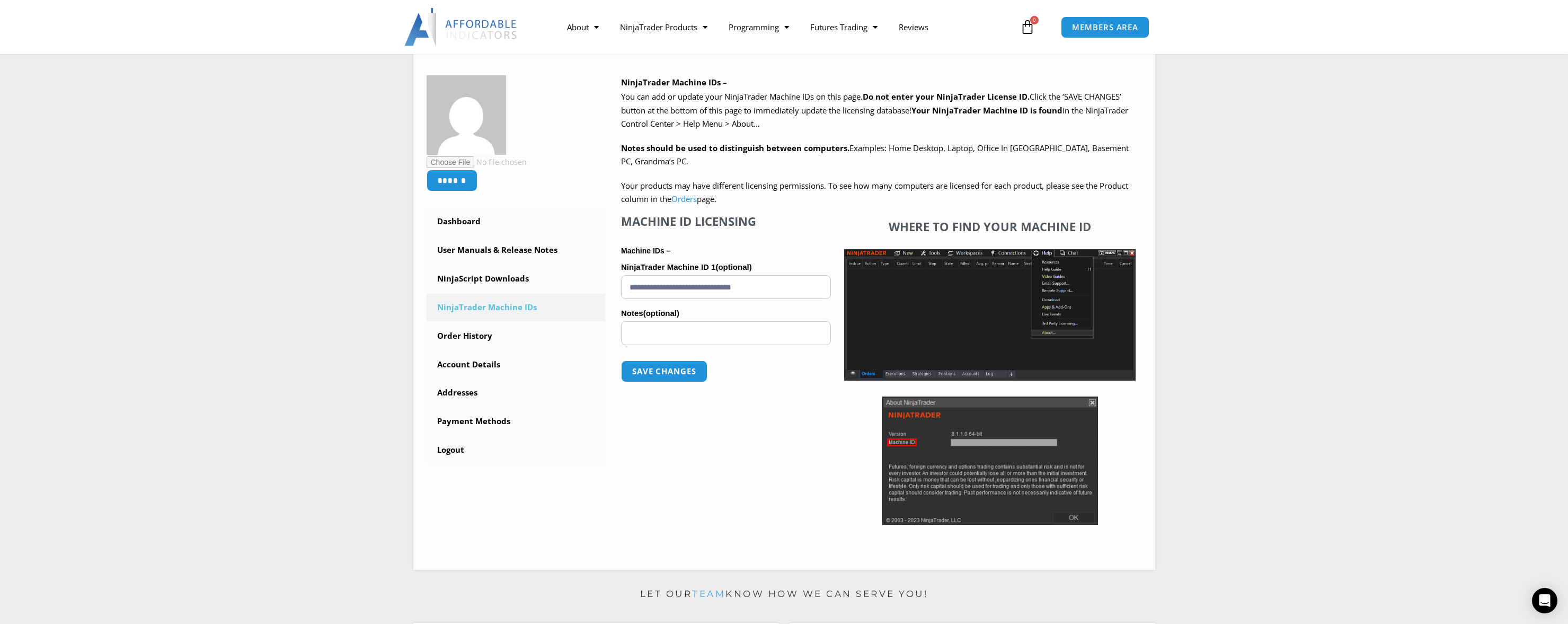
scroll to position [159, 0]
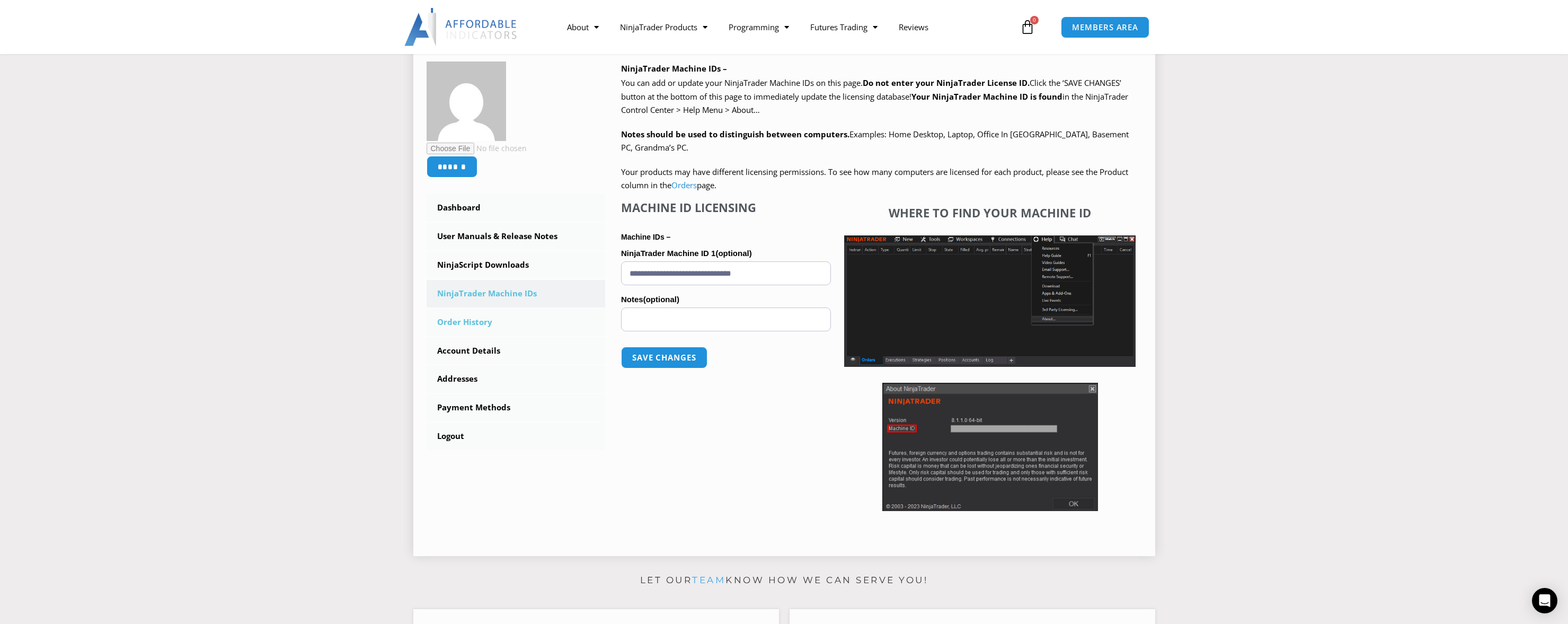
click at [459, 323] on link "Order History" at bounding box center [516, 322] width 179 height 28
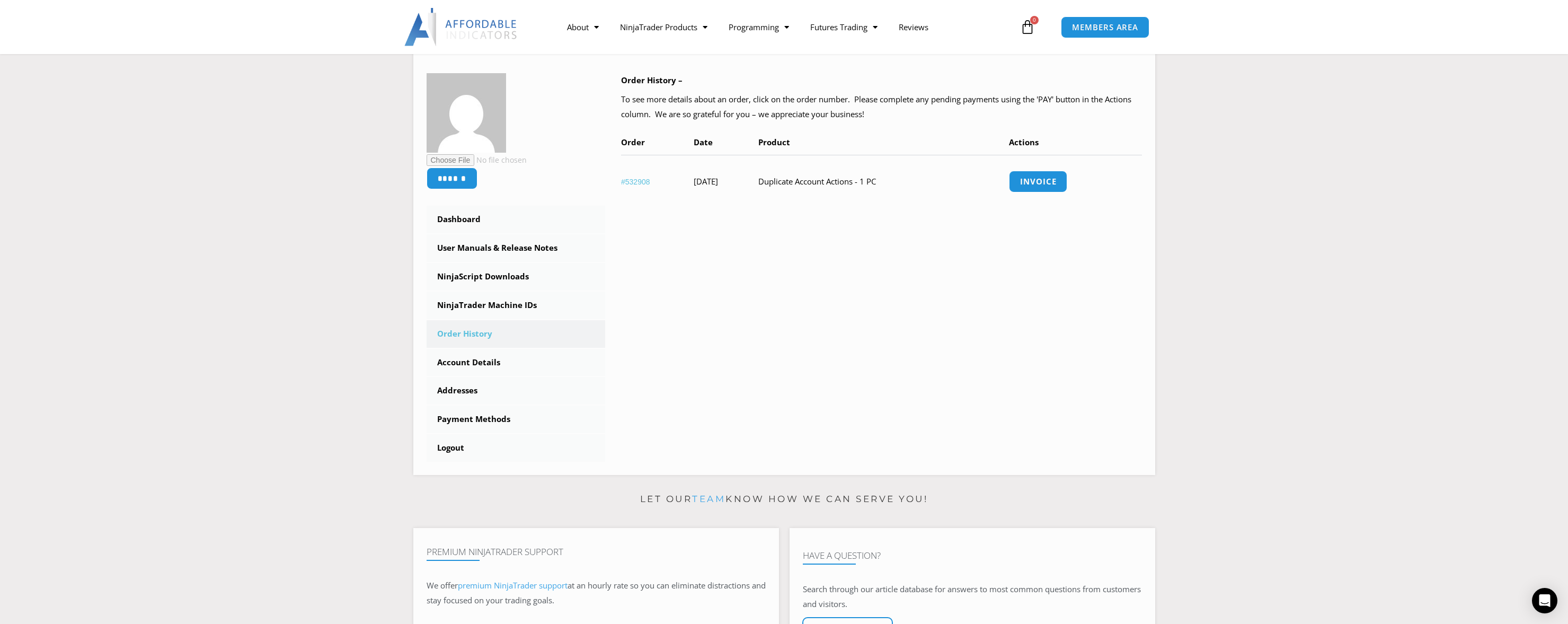
scroll to position [159, 0]
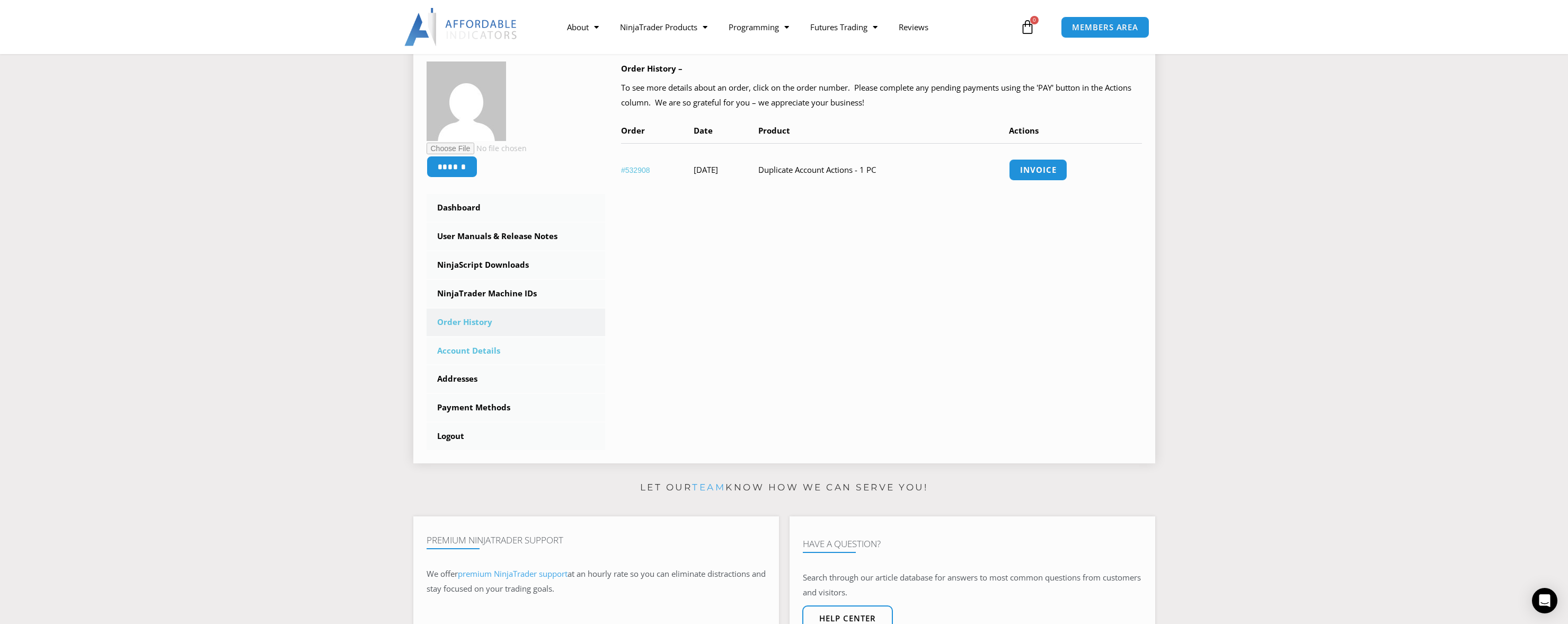
click at [460, 351] on link "Account Details" at bounding box center [516, 351] width 179 height 28
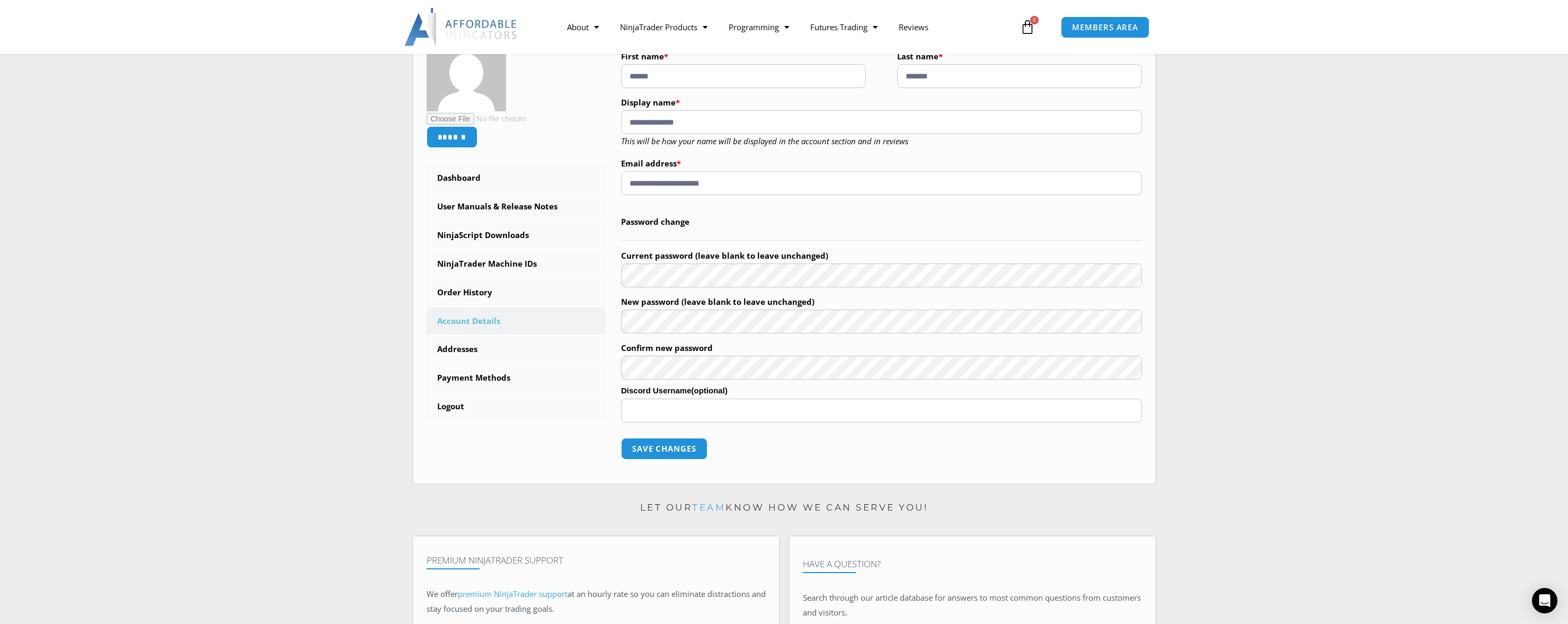
scroll to position [212, 0]
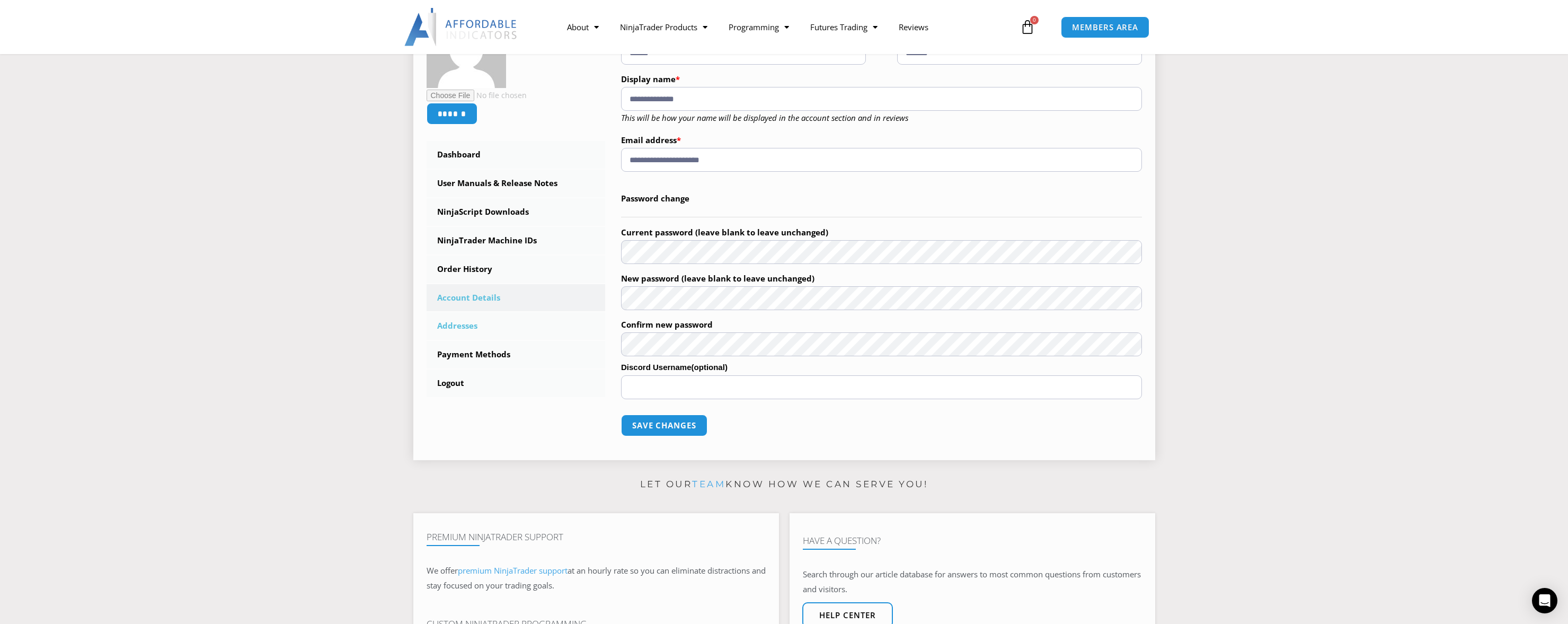
click at [457, 325] on link "Addresses" at bounding box center [516, 325] width 179 height 28
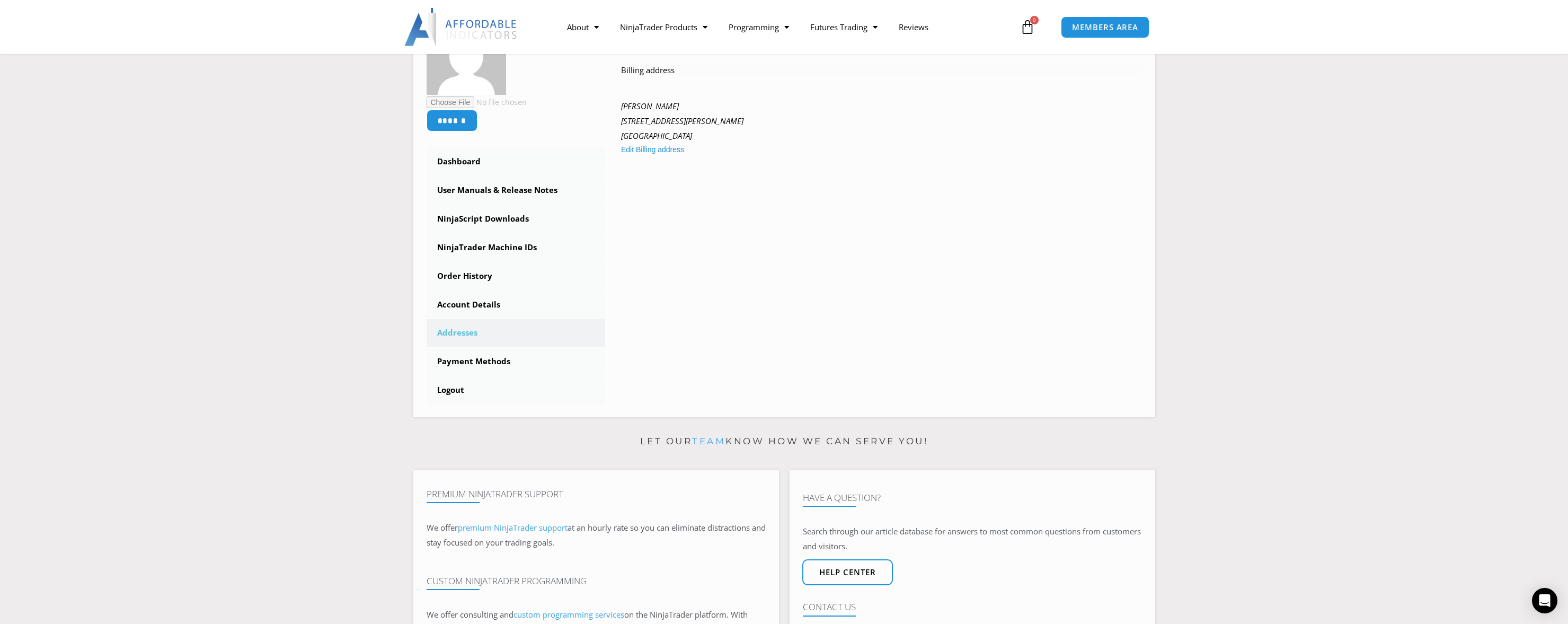
scroll to position [212, 0]
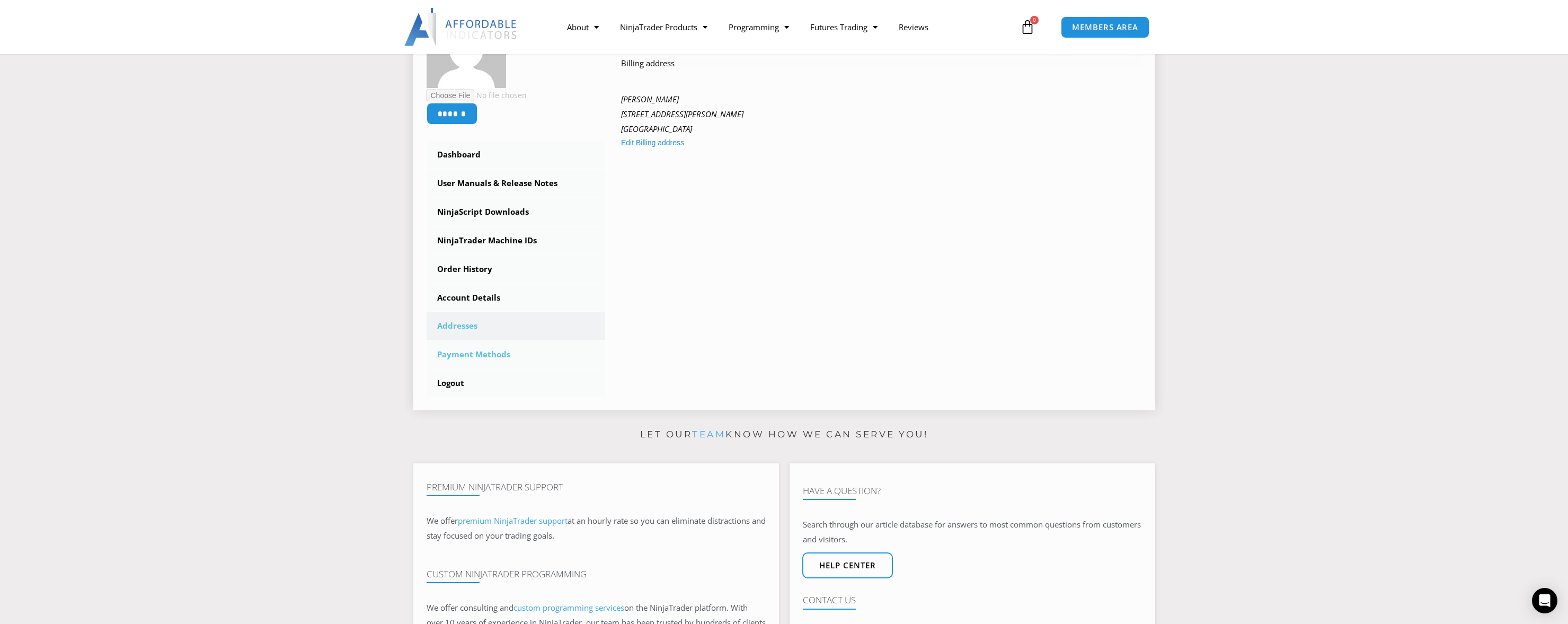
click at [482, 352] on link "Payment Methods" at bounding box center [516, 355] width 179 height 28
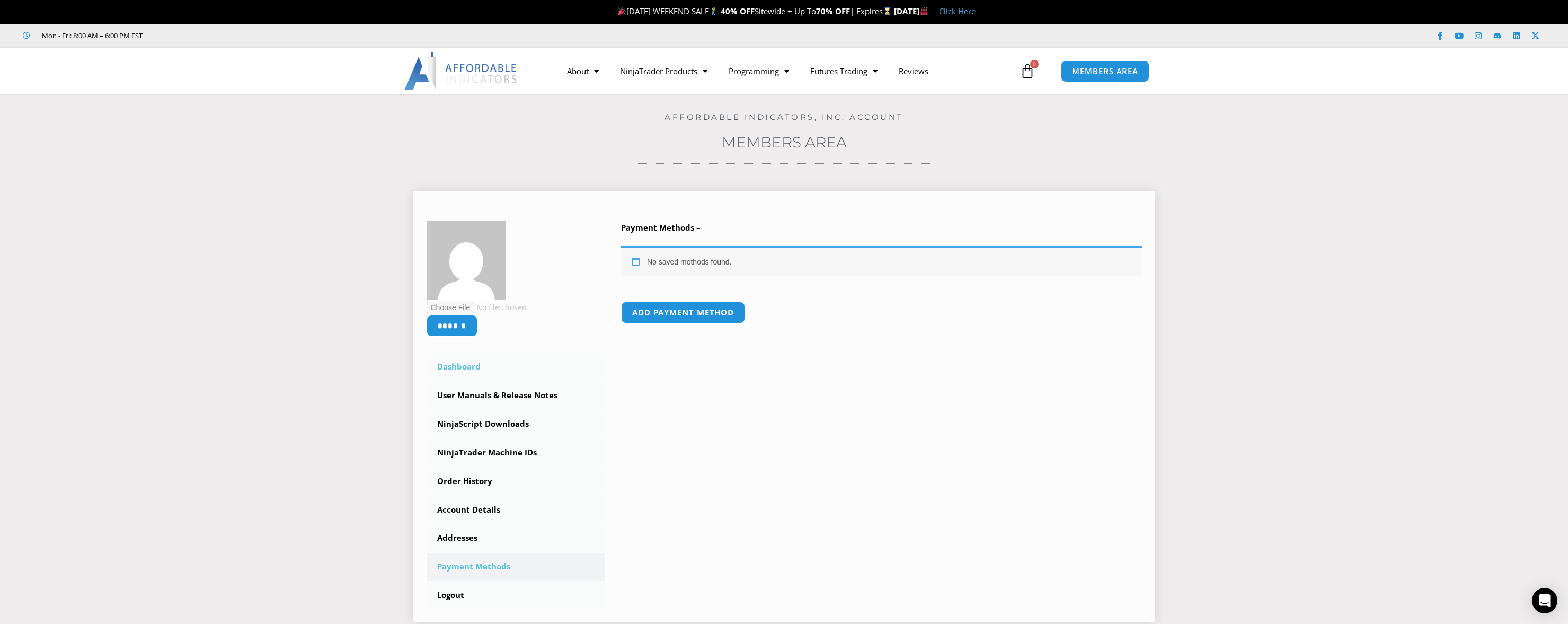
click at [468, 367] on link "Dashboard" at bounding box center [516, 367] width 179 height 28
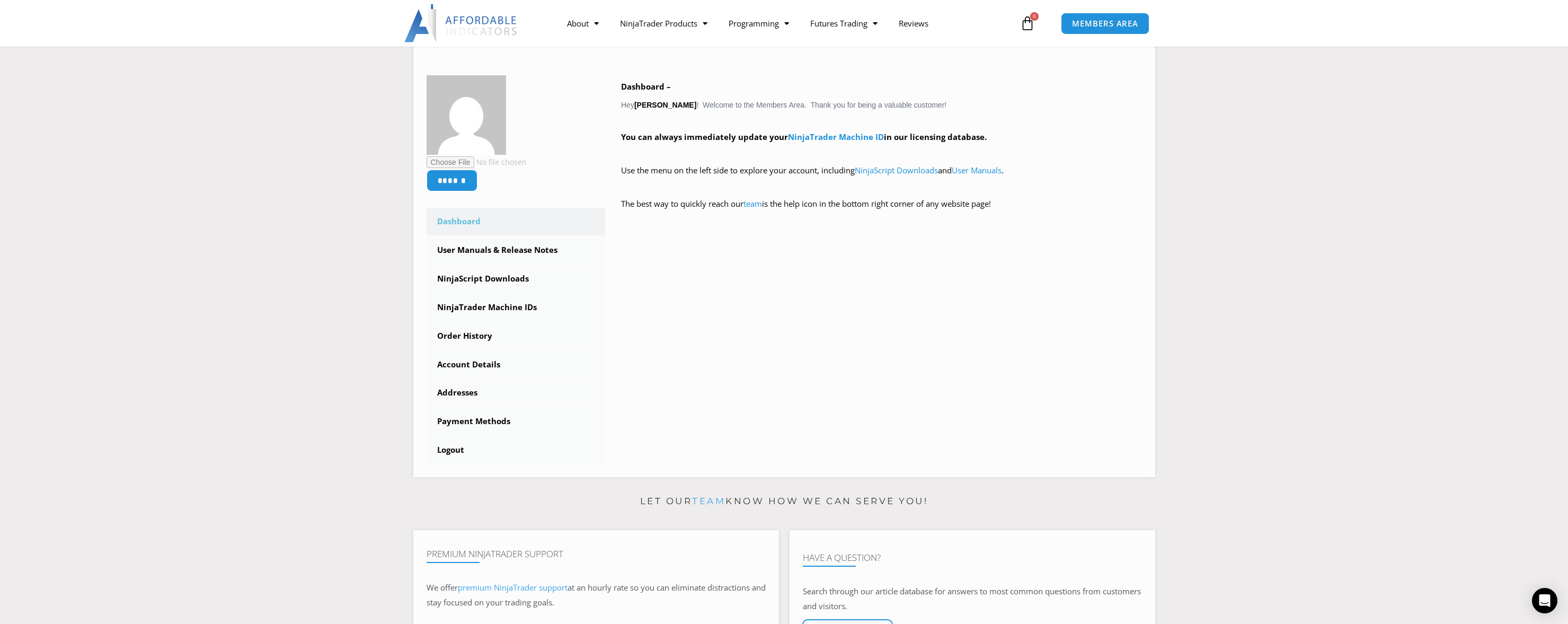
scroll to position [159, 0]
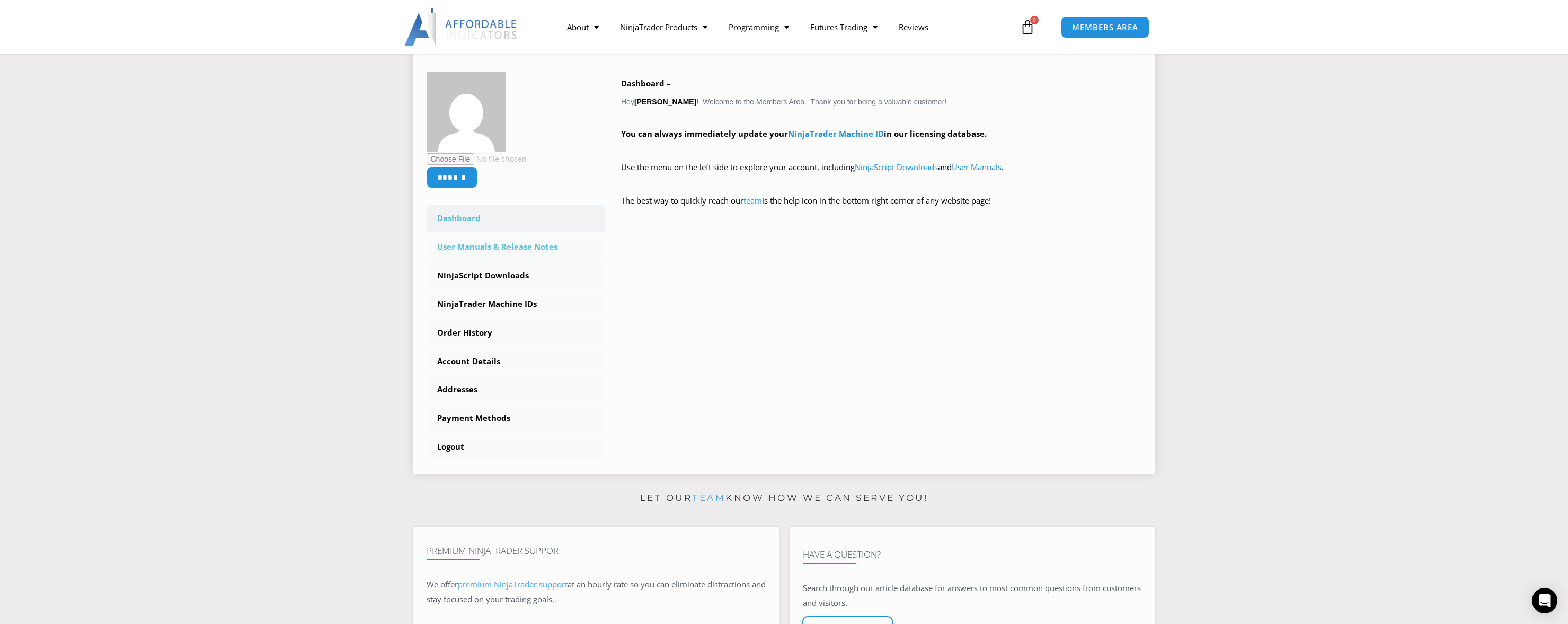
click at [502, 246] on link "User Manuals & Release Notes" at bounding box center [516, 246] width 179 height 28
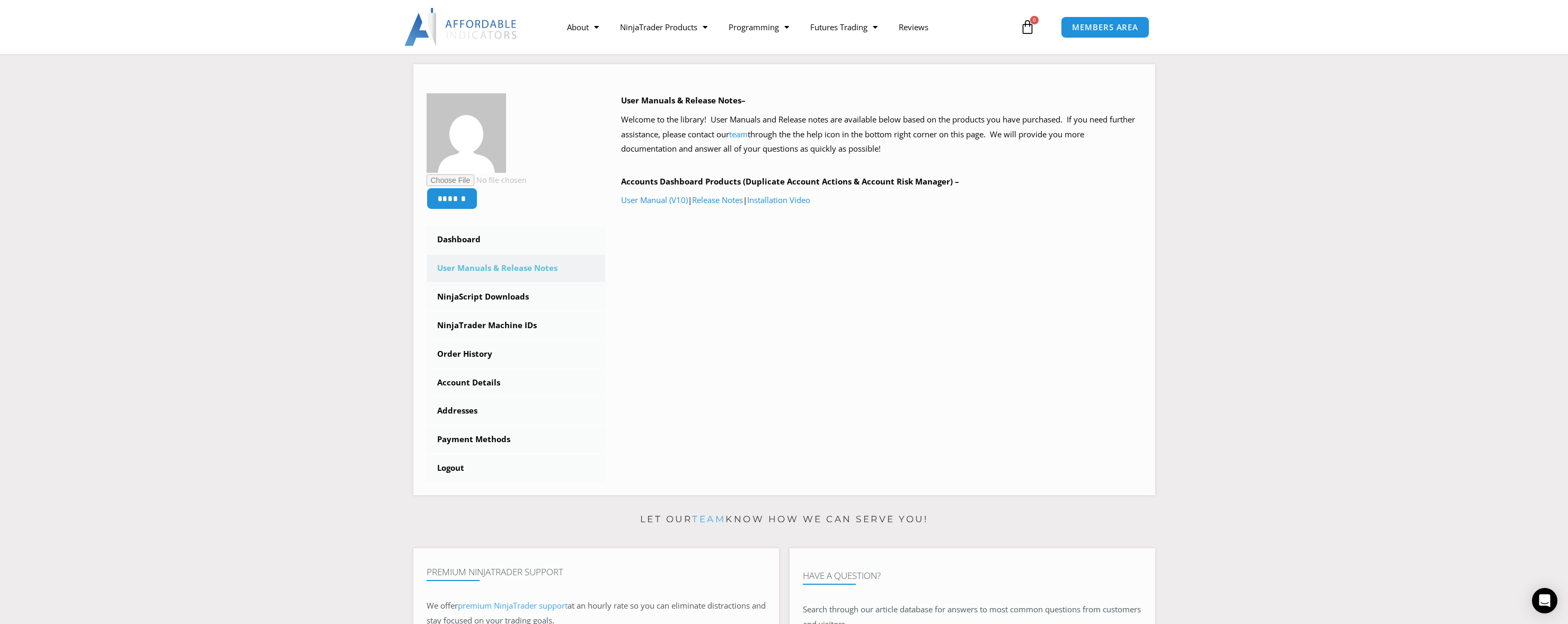
scroll to position [106, 0]
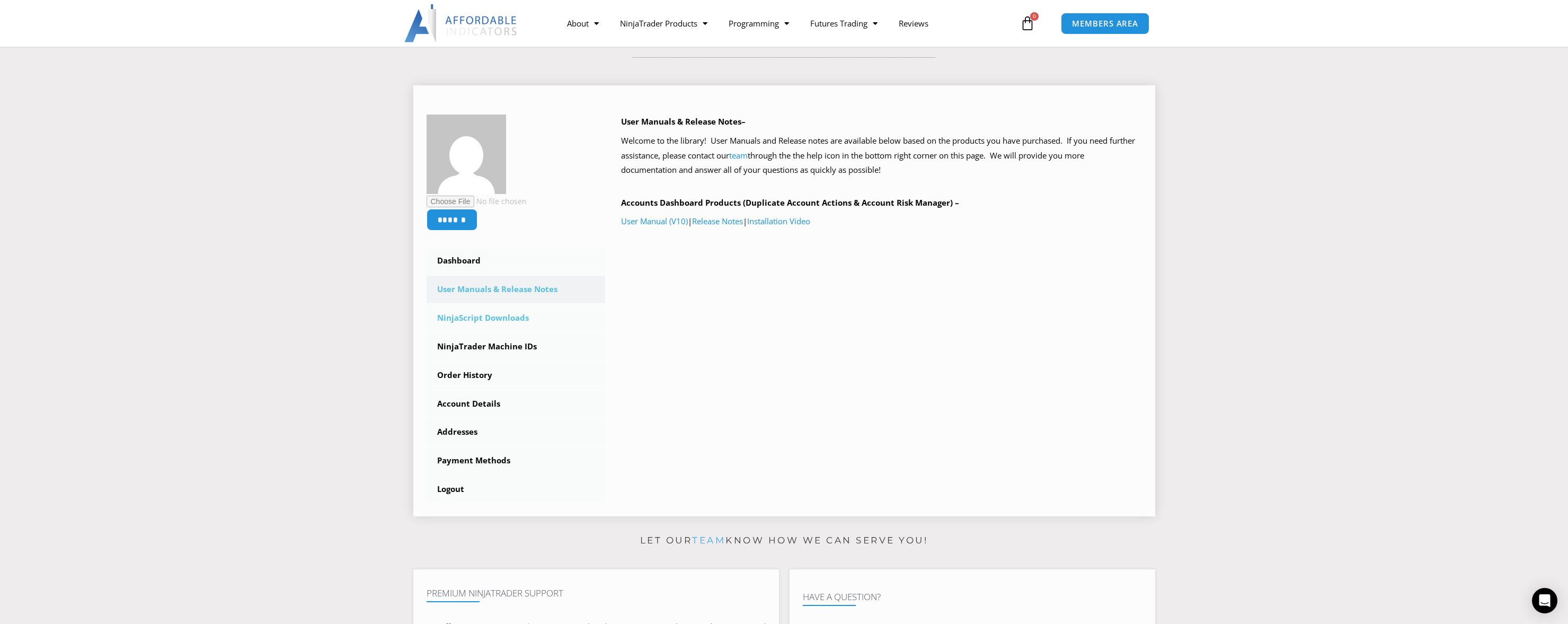
click at [484, 312] on link "NinjaScript Downloads" at bounding box center [516, 318] width 179 height 28
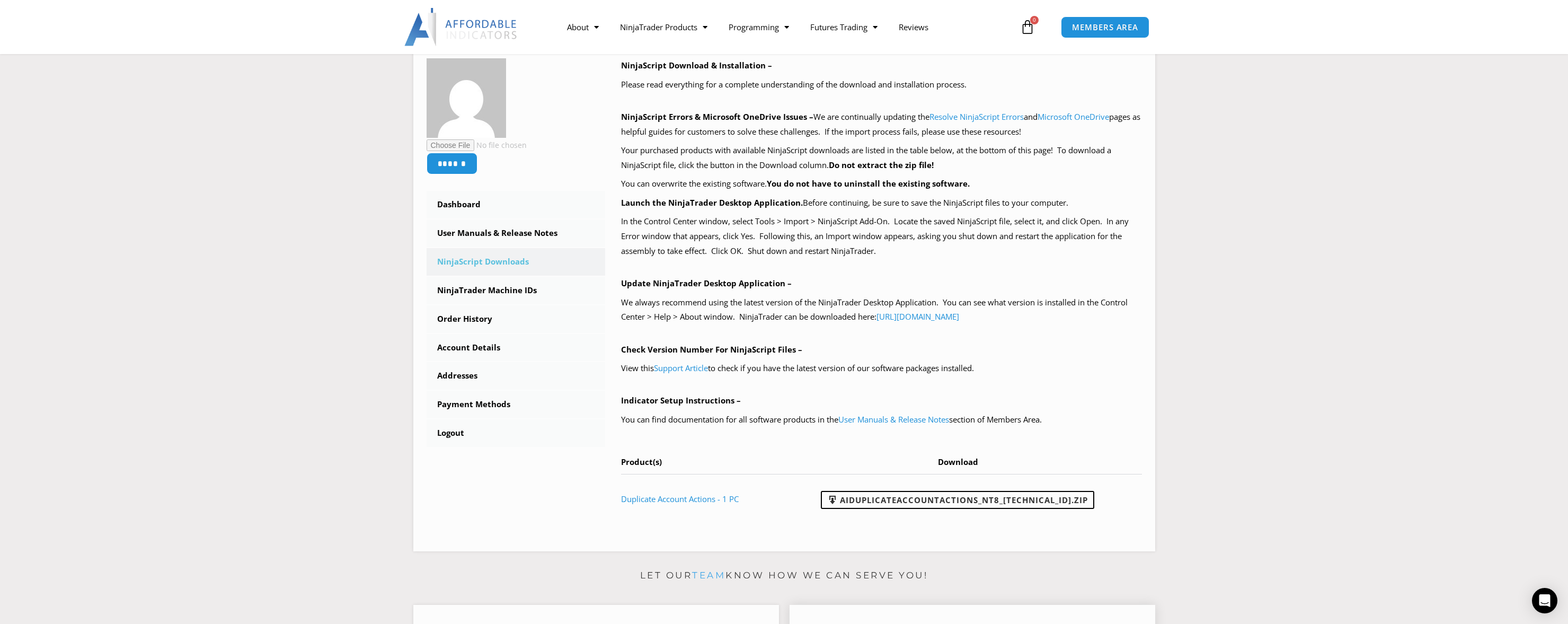
scroll to position [159, 0]
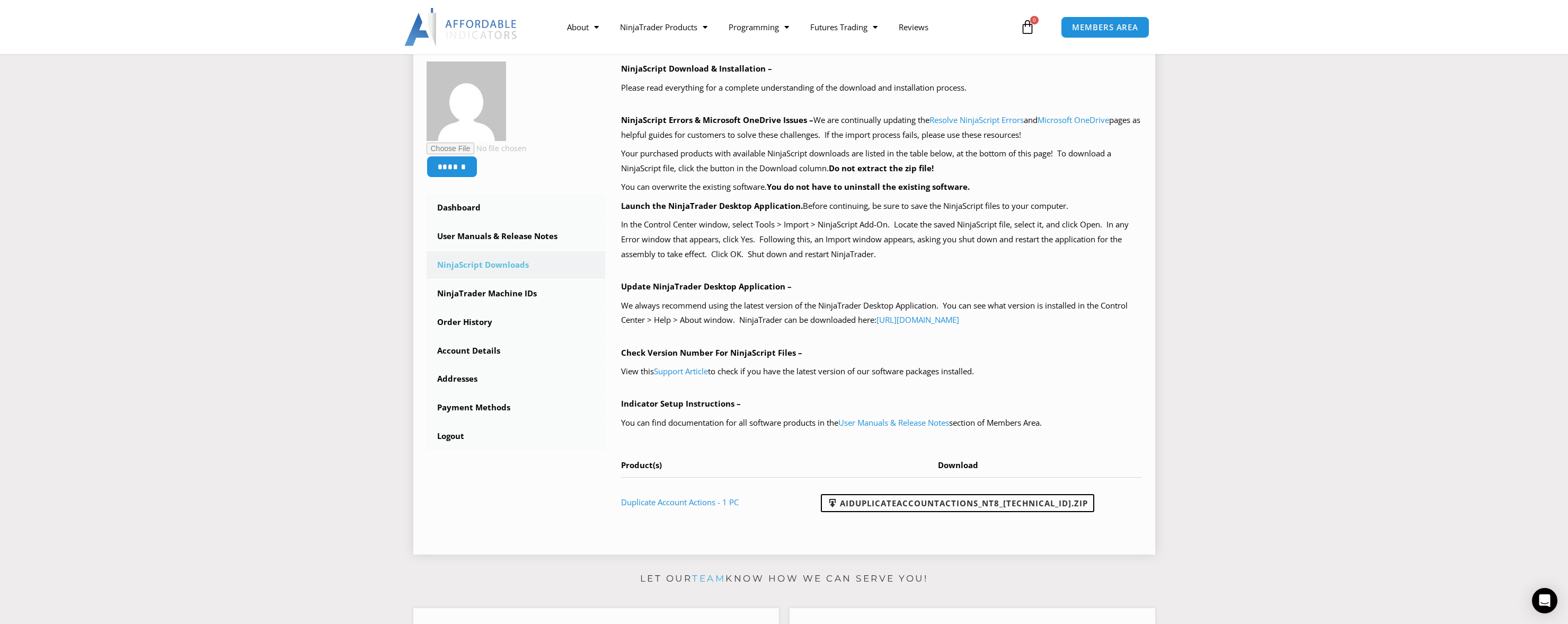
click at [908, 532] on div "NinjaScript Download & Installation – Please read everything for a complete und…" at bounding box center [874, 301] width 537 height 479
click at [933, 504] on link "AIDuplicateAccountActions_NT8_[TECHNICAL_ID].zip" at bounding box center [958, 503] width 273 height 18
